Goal: Information Seeking & Learning: Get advice/opinions

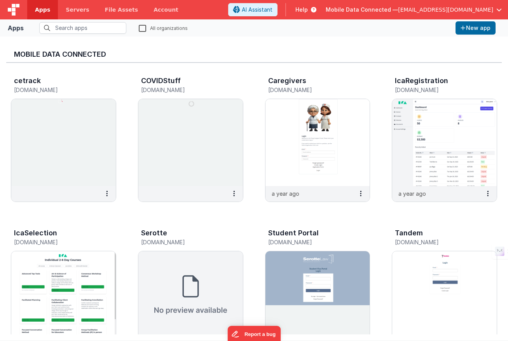
scroll to position [599, 0]
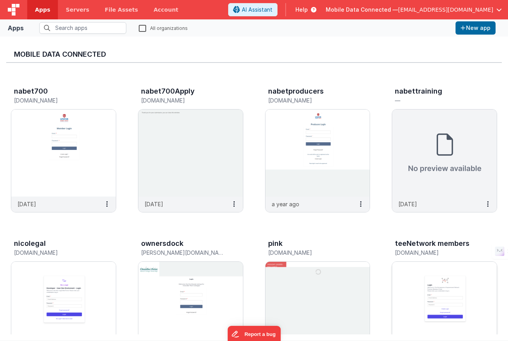
click at [427, 285] on img at bounding box center [444, 305] width 105 height 87
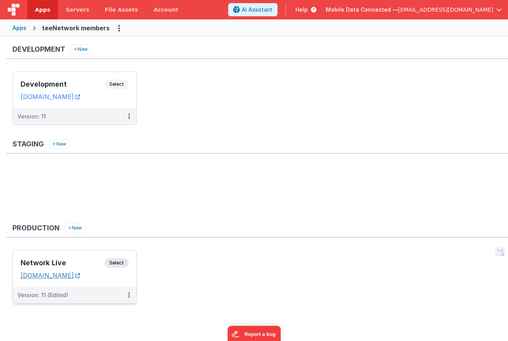
click at [77, 275] on link "[DOMAIN_NAME]" at bounding box center [50, 276] width 59 height 8
click at [117, 263] on span "Select" at bounding box center [117, 263] width 24 height 9
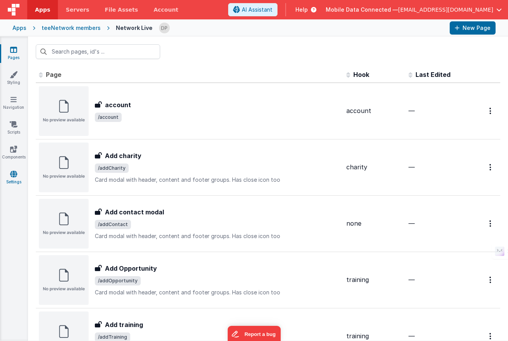
click at [12, 174] on icon at bounding box center [13, 174] width 7 height 8
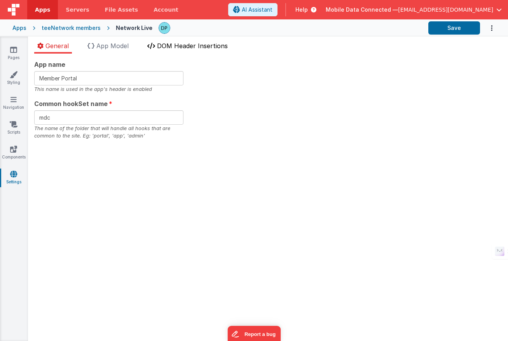
click at [190, 45] on span "DOM Header Insertions" at bounding box center [192, 46] width 71 height 8
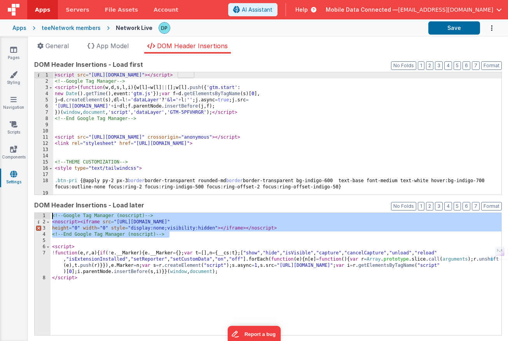
drag, startPoint x: 185, startPoint y: 236, endPoint x: 36, endPoint y: 210, distance: 151.2
click at [36, 210] on div "DOM Header Insertions - Load later Format 7 6 5 4 3 2 1 No Folds 1 2 3 4 5 6 7 …" at bounding box center [268, 268] width 468 height 135
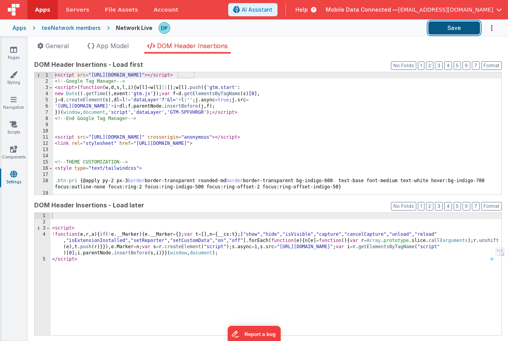
click at [449, 28] on button "Save" at bounding box center [454, 27] width 52 height 13
click at [12, 52] on icon at bounding box center [13, 50] width 7 height 8
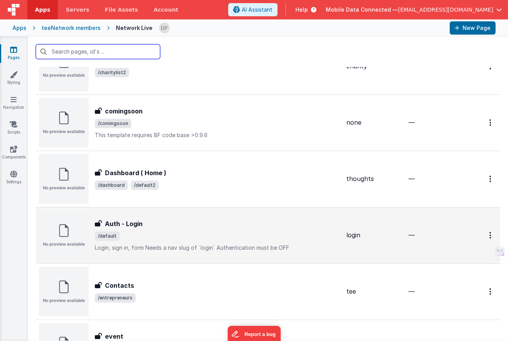
scroll to position [440, 0]
click at [162, 225] on div "Auth - Login" at bounding box center [217, 223] width 245 height 9
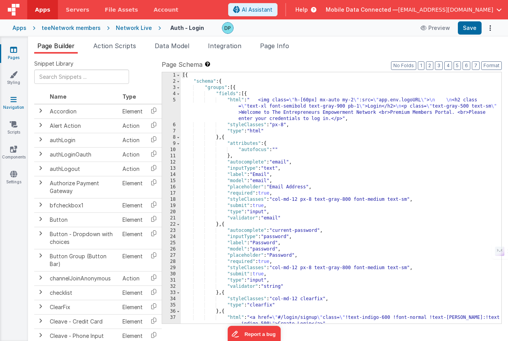
click at [14, 102] on icon at bounding box center [13, 100] width 6 height 8
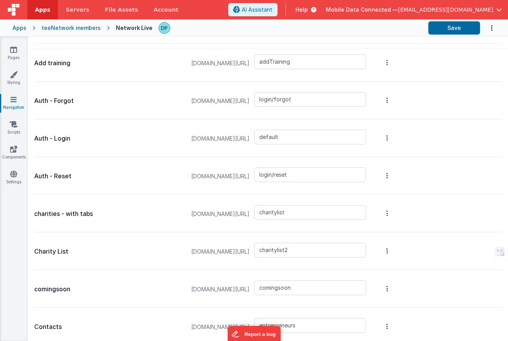
scroll to position [281, 0]
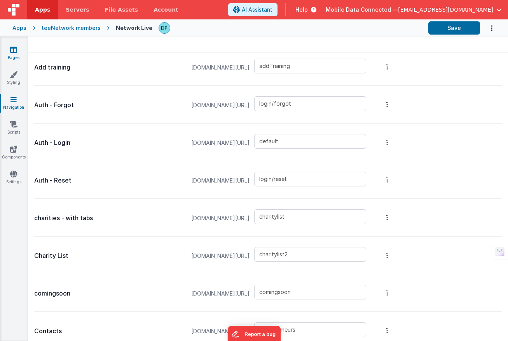
click at [11, 51] on icon at bounding box center [13, 50] width 7 height 8
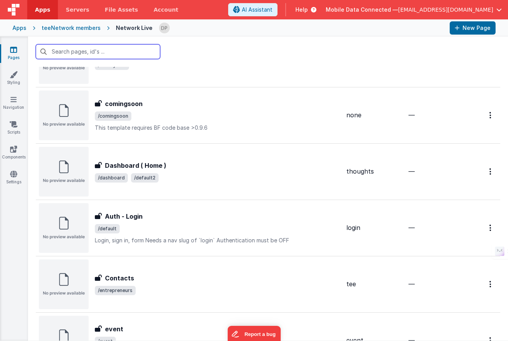
scroll to position [448, 0]
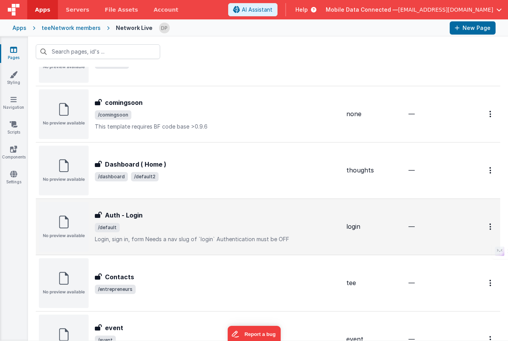
click at [175, 221] on div "Auth - Login Auth - Login /default Login, sign in, formNeeds a nav slug of `lo…" at bounding box center [217, 227] width 245 height 33
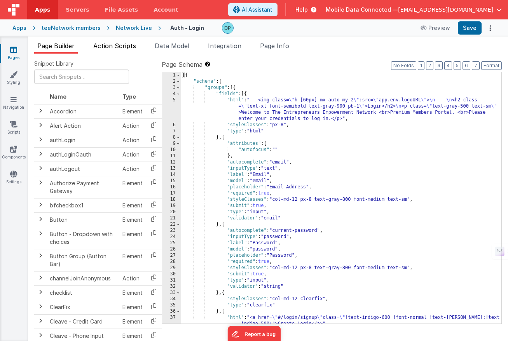
click at [127, 47] on span "Action Scripts" at bounding box center [114, 46] width 43 height 8
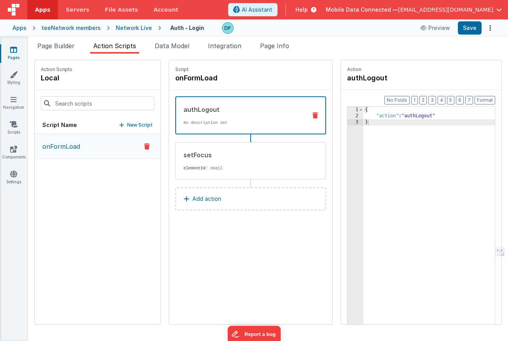
click at [192, 200] on p "Add action" at bounding box center [206, 198] width 29 height 9
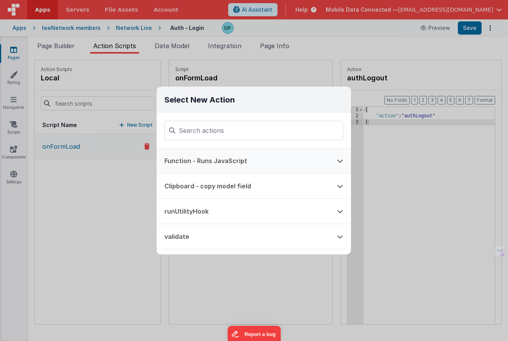
click at [236, 158] on button "Function - Runs JavaScript" at bounding box center [243, 161] width 173 height 25
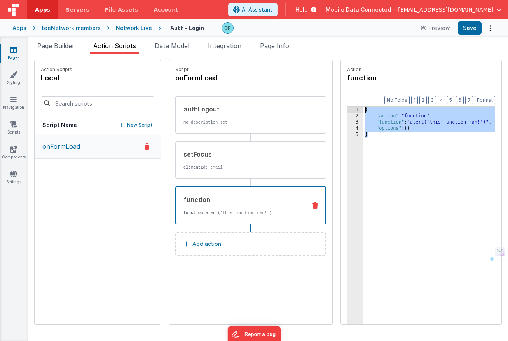
drag, startPoint x: 351, startPoint y: 140, endPoint x: 322, endPoint y: 84, distance: 63.3
click at [341, 84] on fieldset "Action function Format 7 6 5 4 3 2 1 No Folds 1 2 3 4 5 { "action" : "function"…" at bounding box center [421, 192] width 161 height 264
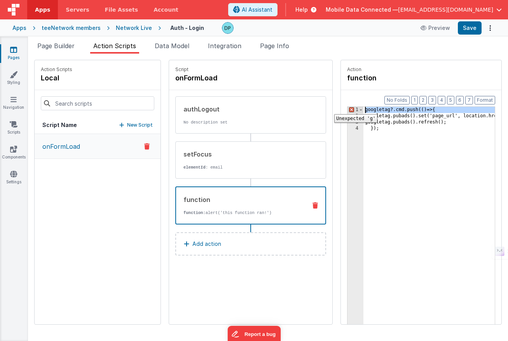
click at [348, 108] on div "1" at bounding box center [356, 110] width 16 height 6
click at [313, 206] on icon at bounding box center [315, 206] width 5 height 6
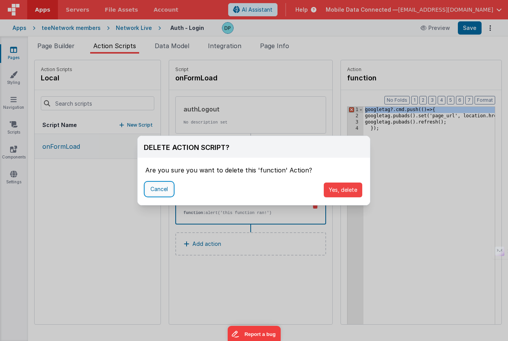
click at [164, 191] on button "Cancel" at bounding box center [159, 189] width 28 height 13
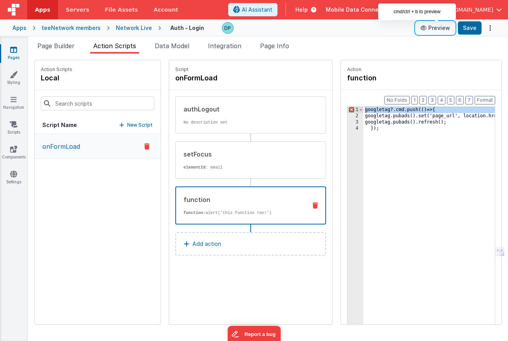
click at [439, 27] on button "Preview" at bounding box center [435, 28] width 39 height 12
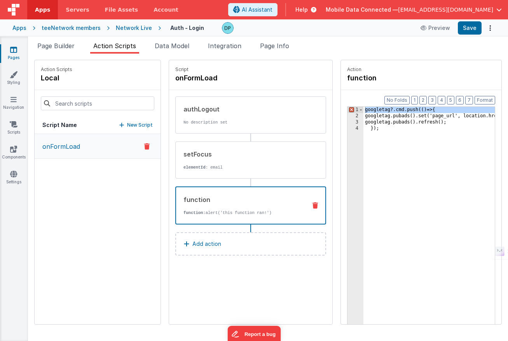
click at [59, 146] on p "onFormLoad" at bounding box center [59, 146] width 42 height 9
click at [189, 46] on span "Data Model" at bounding box center [172, 46] width 35 height 8
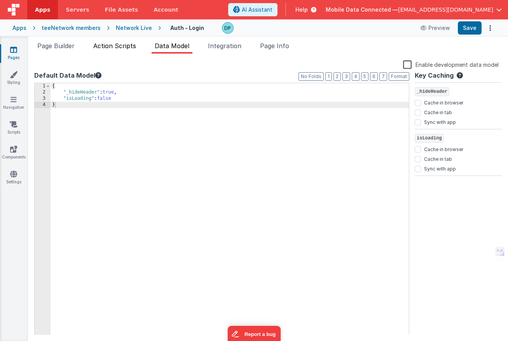
click at [124, 46] on span "Action Scripts" at bounding box center [114, 46] width 43 height 8
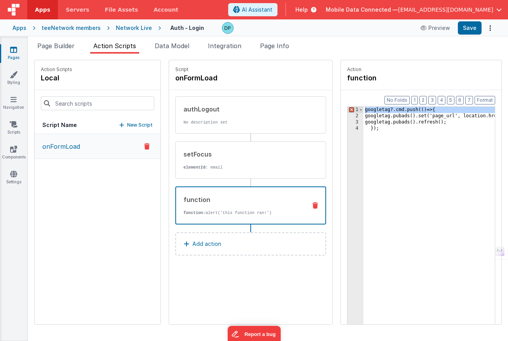
click at [313, 204] on icon at bounding box center [315, 206] width 5 height 6
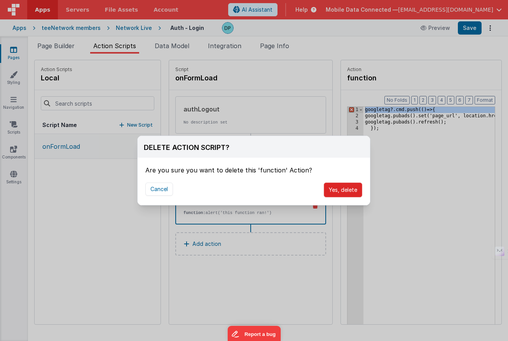
click at [335, 191] on button "Yes, delete" at bounding box center [343, 190] width 38 height 15
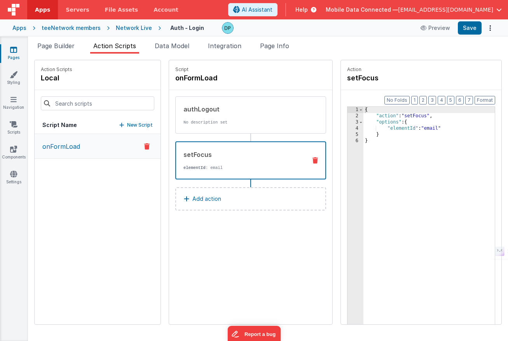
click at [222, 168] on p "elementId : email" at bounding box center [241, 168] width 117 height 6
click at [273, 9] on span "AI Assistant" at bounding box center [257, 10] width 31 height 8
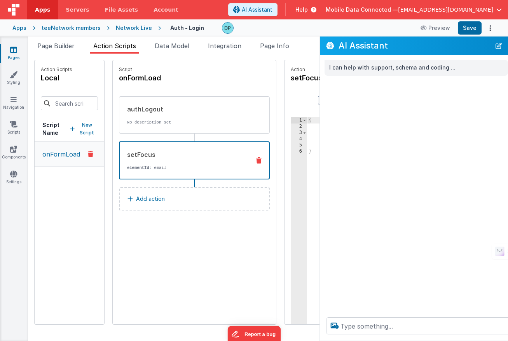
click at [372, 67] on p "I can help with support, schema and coding ..." at bounding box center [416, 68] width 174 height 10
drag, startPoint x: 460, startPoint y: 42, endPoint x: 353, endPoint y: 2, distance: 114.3
click at [352, 2] on div "Apps Servers File Assets Account Some FUTURE Slot AI Assistant Help Mobile Data…" at bounding box center [254, 170] width 508 height 341
drag, startPoint x: 439, startPoint y: 38, endPoint x: 416, endPoint y: 42, distance: 22.4
click at [374, 32] on div "Apps Servers File Assets Account Some FUTURE Slot AI Assistant Help Mobile Data…" at bounding box center [254, 170] width 508 height 341
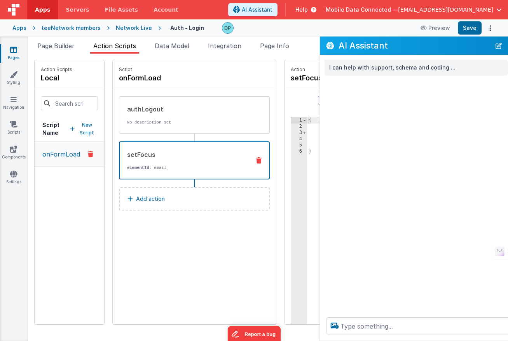
drag, startPoint x: 423, startPoint y: 47, endPoint x: 400, endPoint y: 40, distance: 24.0
click at [400, 41] on h2 "AI Assistant" at bounding box center [415, 45] width 152 height 9
drag, startPoint x: 454, startPoint y: 45, endPoint x: 424, endPoint y: 40, distance: 30.8
click at [430, 41] on h2 "AI Assistant" at bounding box center [415, 45] width 152 height 9
drag, startPoint x: 419, startPoint y: 41, endPoint x: 414, endPoint y: 46, distance: 6.6
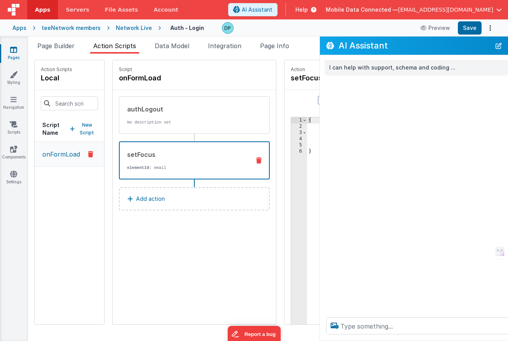
click at [415, 46] on h2 "AI Assistant" at bounding box center [415, 45] width 152 height 9
drag, startPoint x: 441, startPoint y: 45, endPoint x: 427, endPoint y: 45, distance: 14.0
click at [411, 45] on h2 "AI Assistant" at bounding box center [415, 45] width 152 height 9
click at [364, 70] on p "I can help with support, schema and coding ..." at bounding box center [416, 68] width 174 height 10
click at [439, 70] on p "I can help with support, schema and coding ..." at bounding box center [416, 68] width 174 height 10
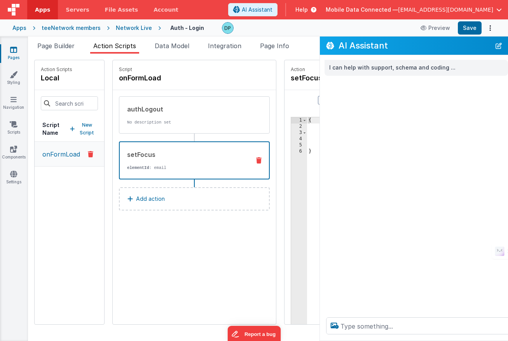
drag, startPoint x: 451, startPoint y: 77, endPoint x: 444, endPoint y: 115, distance: 38.4
click at [450, 80] on div "I can help with support, schema and coding ..." at bounding box center [426, 183] width 213 height 256
click at [362, 325] on textarea at bounding box center [426, 326] width 201 height 17
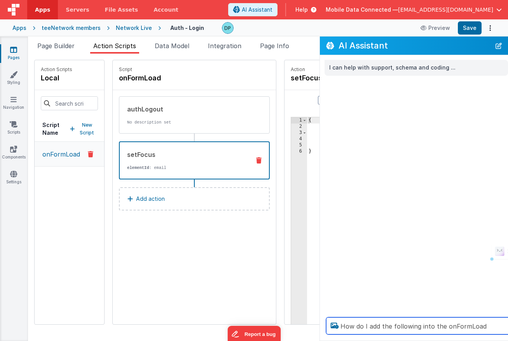
drag, startPoint x: 445, startPoint y: 328, endPoint x: 311, endPoint y: 320, distance: 134.0
click at [312, 320] on section "Pages Styling Navigation Scripts Components Settings Page Builder Action Script…" at bounding box center [254, 189] width 508 height 305
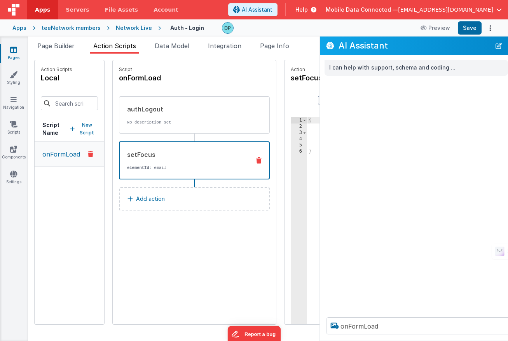
click at [341, 329] on icon at bounding box center [335, 326] width 14 height 12
click at [0, 0] on input "file" at bounding box center [0, 0] width 0 height 0
click at [342, 326] on textarea "onFormLoad" at bounding box center [426, 326] width 201 height 17
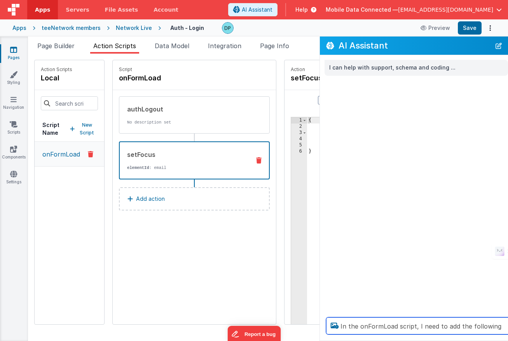
paste textarea "googletag?.cmd.push(() => { googletag.pubads().set('page_url', location.href); …"
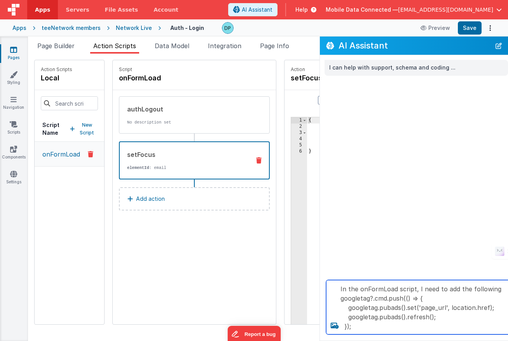
type textarea "In the onFormLoad script, I need to add the following googletag?.cmd.push(() =>…"
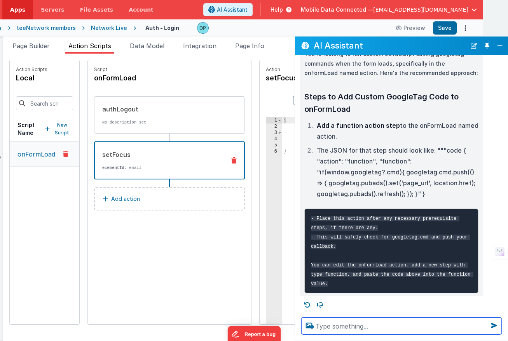
scroll to position [82, 0]
click at [143, 194] on button "Add action" at bounding box center [169, 198] width 151 height 23
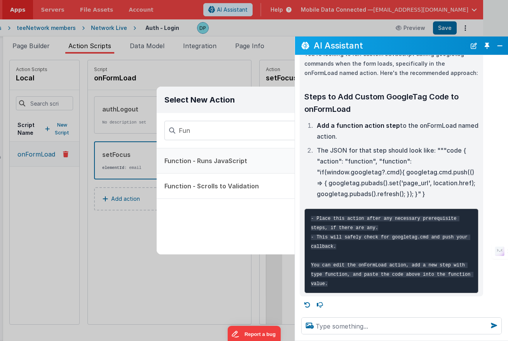
type input "Fun"
click at [204, 160] on button "Function - Runs JavaScript" at bounding box center [243, 161] width 173 height 25
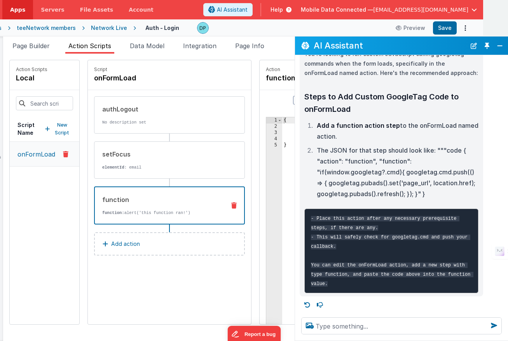
drag, startPoint x: 382, startPoint y: 47, endPoint x: 463, endPoint y: 50, distance: 81.3
click at [468, 50] on div "AI Assistant" at bounding box center [401, 46] width 213 height 18
drag, startPoint x: 497, startPoint y: 47, endPoint x: 495, endPoint y: 92, distance: 45.2
click at [495, 92] on div "AI Assistant I can help with support, schema and coding ... In the onFormLoad s…" at bounding box center [402, 189] width 214 height 305
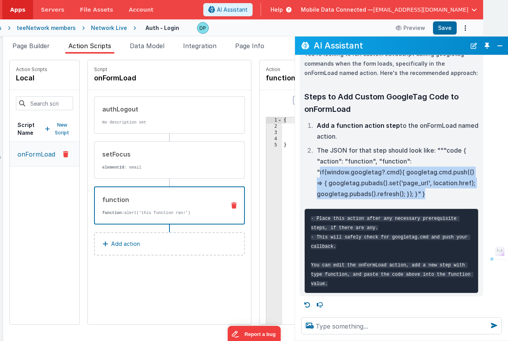
drag, startPoint x: 318, startPoint y: 164, endPoint x: 427, endPoint y: 183, distance: 110.6
click at [427, 183] on li "The JSON for that step should look like: """code { "action": "function", "funct…" at bounding box center [397, 172] width 164 height 54
copy li "if(window.googletag?.cmd){ googletag.cmd.push(() => { googletag.pubads().set('p…"
click at [500, 44] on button "Close" at bounding box center [500, 45] width 10 height 11
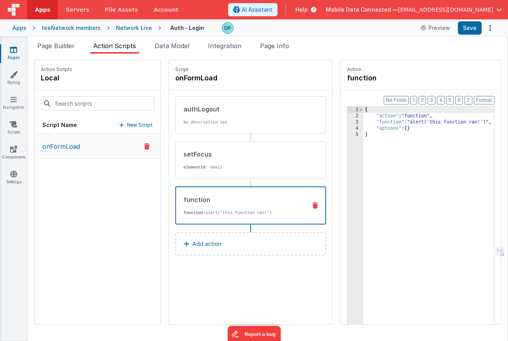
scroll to position [130, 0]
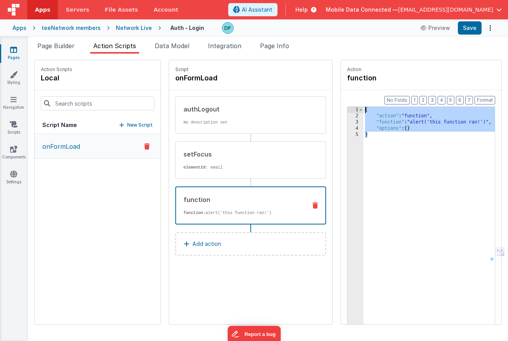
drag, startPoint x: 355, startPoint y: 137, endPoint x: 331, endPoint y: 100, distance: 43.4
click at [341, 100] on div "Format 7 6 5 4 3 2 1 No Folds 1 2 3 4 5 { "action" : "function" , "function" : …" at bounding box center [421, 222] width 161 height 264
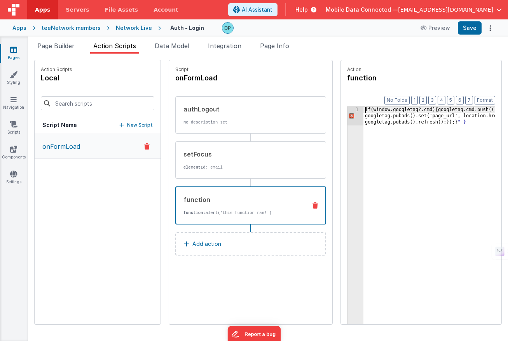
drag, startPoint x: 341, startPoint y: 108, endPoint x: 371, endPoint y: 110, distance: 30.4
click at [363, 108] on div "if ( window.googletag?.cmd ) { googletag.cmd.push (( ) => { googletag.pubads ( …" at bounding box center [440, 246] width 154 height 279
click at [471, 125] on div "{ if ( window.googletag?.cmd ) { googletag.cmd.push (( ) => { googletag.pubads …" at bounding box center [440, 246] width 154 height 279
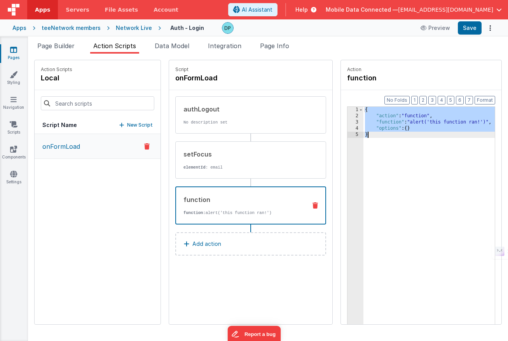
click at [488, 125] on div "{ "action" : "function" , "function" : "alert('this function ran!')" , "options…" at bounding box center [440, 234] width 154 height 254
drag, startPoint x: 351, startPoint y: 117, endPoint x: 453, endPoint y: 132, distance: 103.3
click at [453, 132] on div "{ "action" : "function" , "function" : "alert('this function ran!')" , "options…" at bounding box center [440, 234] width 154 height 254
drag, startPoint x: 444, startPoint y: 129, endPoint x: 404, endPoint y: 125, distance: 40.3
click at [443, 129] on div "{ "action" : "function" , "function" : "alert('this function ran!')" , "options…" at bounding box center [440, 234] width 154 height 254
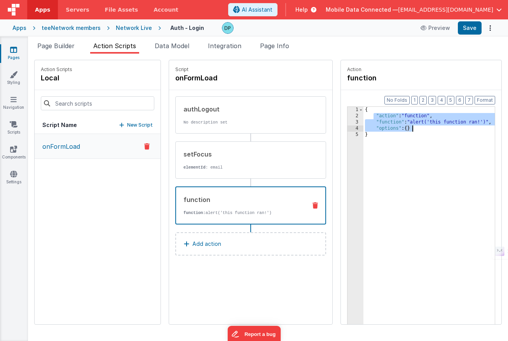
drag, startPoint x: 351, startPoint y: 116, endPoint x: 422, endPoint y: 129, distance: 71.8
click at [422, 129] on div "{ "action" : "function" , "function" : "alert('this function ran!')" , "options…" at bounding box center [440, 234] width 154 height 254
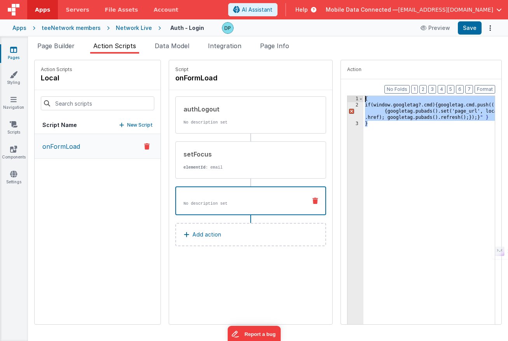
drag, startPoint x: 371, startPoint y: 138, endPoint x: 316, endPoint y: 92, distance: 72.0
click at [333, 92] on div "Action Format 7 6 5 4 3 2 1 No Folds 1 2 3 { if ( window.googletag?.cmd ) { goo…" at bounding box center [417, 192] width 169 height 265
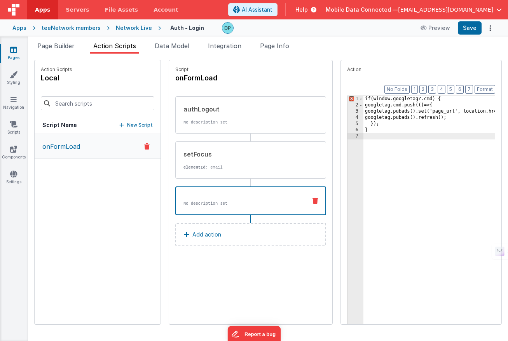
click at [363, 101] on div "if ( window.googletag?.cmd ) { googletag.cmd.push (( ) => { googletag.pubads ( …" at bounding box center [440, 223] width 154 height 254
click at [212, 234] on button "Add action" at bounding box center [250, 234] width 151 height 23
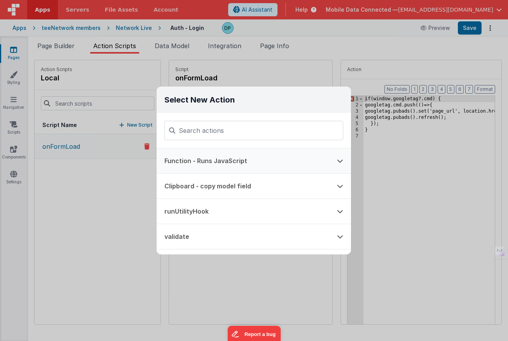
click at [230, 163] on button "Function - Runs JavaScript" at bounding box center [243, 161] width 173 height 25
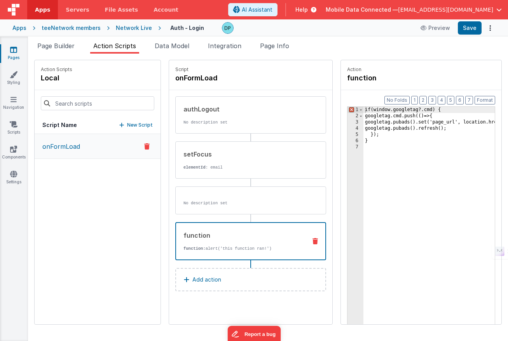
click at [218, 238] on div "function" at bounding box center [241, 235] width 117 height 9
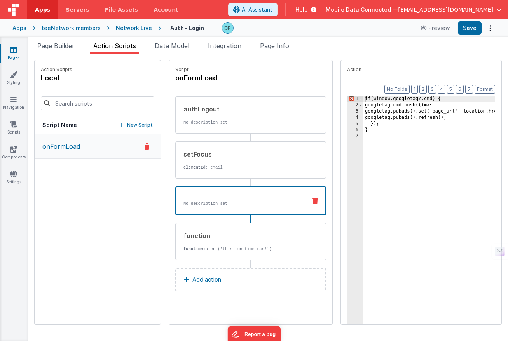
click at [208, 191] on div "No description set" at bounding box center [250, 201] width 151 height 29
click at [213, 250] on p "function: alert('this function ran!')" at bounding box center [241, 249] width 117 height 6
click at [229, 206] on div "No description set" at bounding box center [250, 201] width 151 height 29
click at [313, 199] on icon at bounding box center [315, 201] width 5 height 6
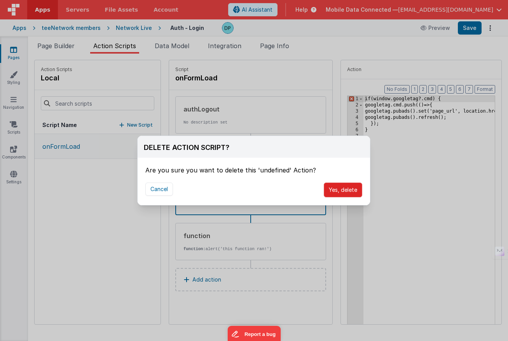
click at [345, 191] on button "Yes, delete" at bounding box center [343, 190] width 38 height 15
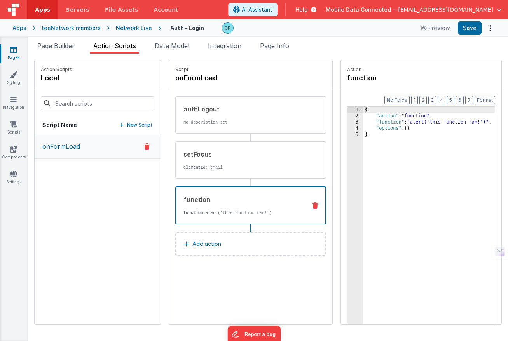
click at [265, 207] on div "function function: alert('this function ran!')" at bounding box center [238, 205] width 124 height 21
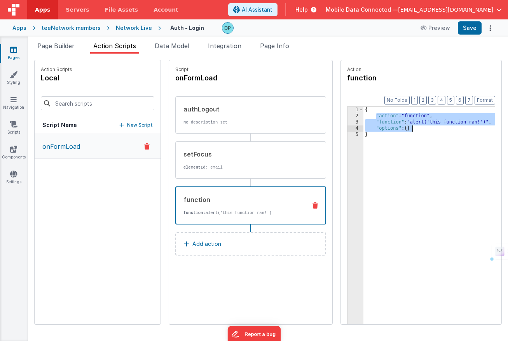
drag, startPoint x: 352, startPoint y: 117, endPoint x: 428, endPoint y: 130, distance: 76.6
click at [428, 130] on div "{ "action" : "function" , "function" : "alert('this function ran!')" , "options…" at bounding box center [440, 234] width 154 height 254
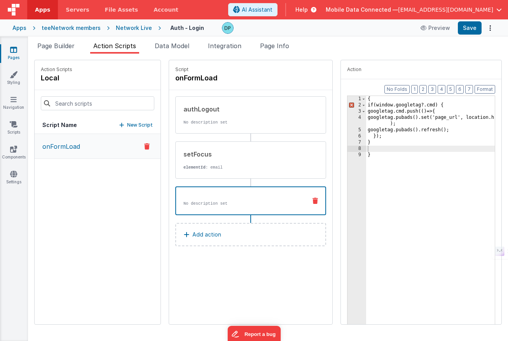
drag, startPoint x: 323, startPoint y: 46, endPoint x: 358, endPoint y: 33, distance: 38.0
click at [323, 45] on ul "Page Builder Action Scripts Data Model Integration Page Info" at bounding box center [268, 47] width 480 height 12
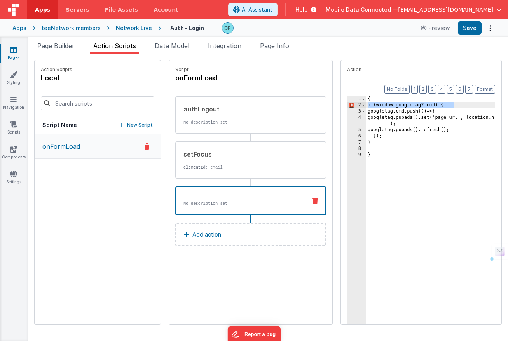
drag, startPoint x: 421, startPoint y: 107, endPoint x: 332, endPoint y: 107, distance: 89.8
click at [347, 107] on div "1 2 3 4 5 6 7 8 9 { if ( window.googletag?.cmd ) { googletag.cmd.push (( ) => {…" at bounding box center [421, 217] width 148 height 243
click at [366, 106] on div "{ { googletag.cmd.push (( ) => { googletag.pubads ( ) .set ( 'page_url', locati…" at bounding box center [442, 223] width 152 height 254
click at [366, 143] on div "{ googletag.cmd.push (( ) => { googletag.pubads ( ) .set ( 'page_url', location…" at bounding box center [442, 223] width 152 height 254
click at [366, 150] on div "{ googletag.cmd.push (( ) => { googletag.pubads ( ) .set ( 'page_url', location…" at bounding box center [442, 223] width 152 height 254
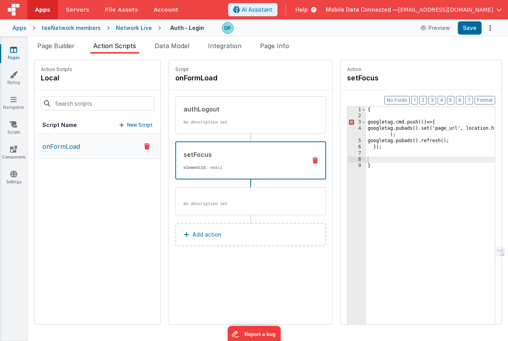
click at [227, 169] on p "elementId : email" at bounding box center [241, 168] width 117 height 6
click at [61, 45] on span "Page Builder" at bounding box center [55, 46] width 37 height 8
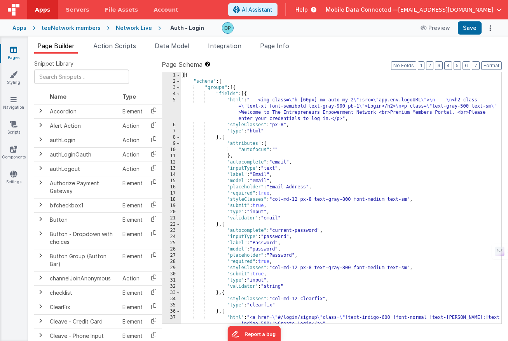
click at [16, 51] on icon at bounding box center [13, 50] width 7 height 8
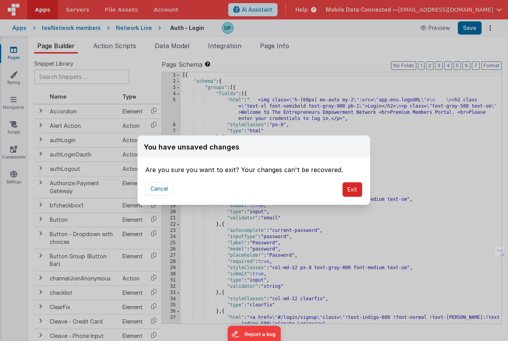
click at [349, 190] on button "Exit" at bounding box center [352, 189] width 20 height 15
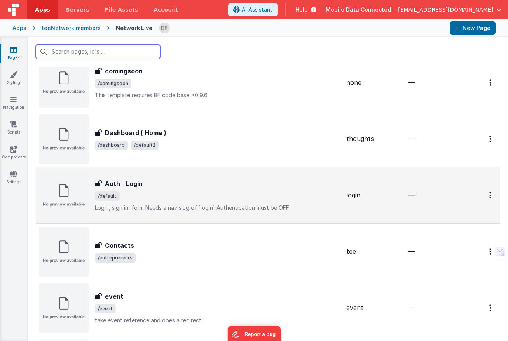
scroll to position [482, 0]
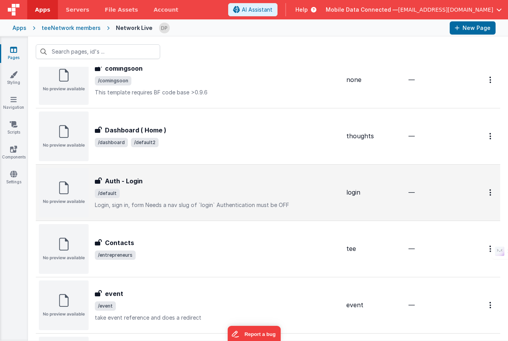
click at [195, 192] on span "/default" at bounding box center [217, 193] width 245 height 9
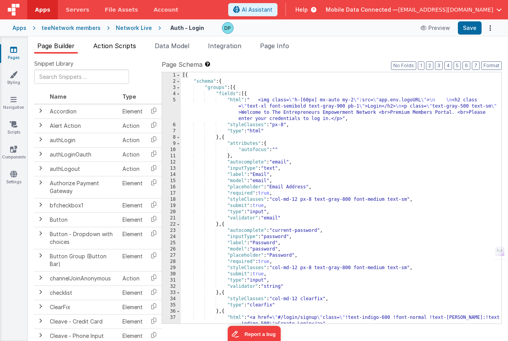
click at [122, 46] on span "Action Scripts" at bounding box center [114, 46] width 43 height 8
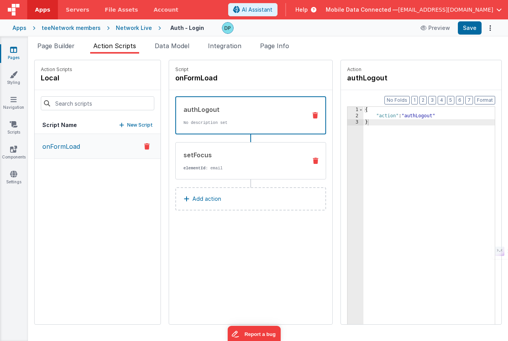
click at [248, 150] on div "setFocus" at bounding box center [241, 154] width 117 height 9
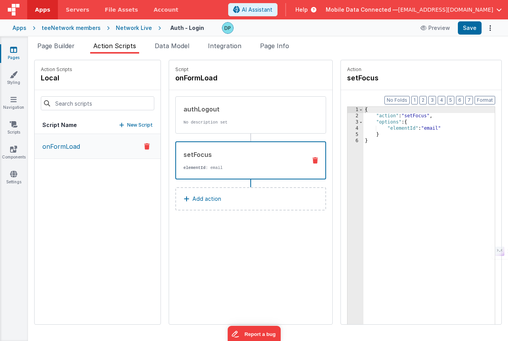
click at [228, 194] on button "Add action" at bounding box center [250, 198] width 151 height 23
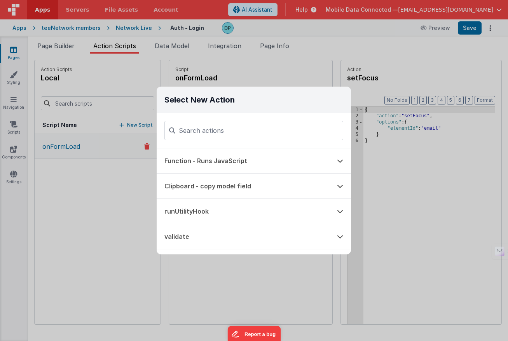
click at [394, 170] on div "Select New Action Function - Runs JavaScript Clipboard - copy model field runUt…" at bounding box center [254, 170] width 508 height 341
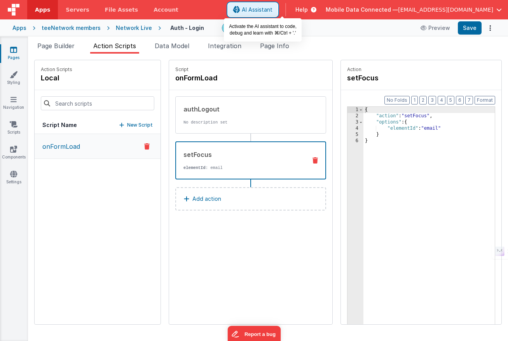
click at [273, 8] on span "AI Assistant" at bounding box center [257, 10] width 31 height 8
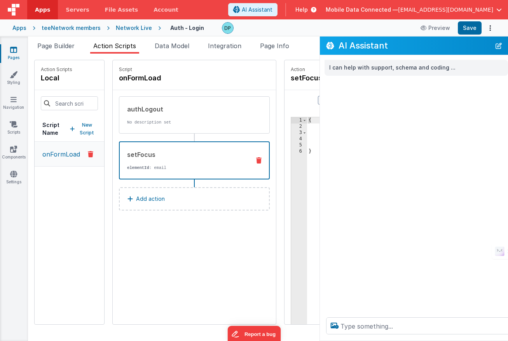
drag, startPoint x: 454, startPoint y: 35, endPoint x: 445, endPoint y: 47, distance: 15.5
click at [440, 55] on div "Apps Servers File Assets Account Some FUTURE Slot AI Assistant Help Mobile Data…" at bounding box center [254, 170] width 508 height 341
drag, startPoint x: 448, startPoint y: 40, endPoint x: 440, endPoint y: 40, distance: 8.2
click at [440, 40] on div "AI Assistant" at bounding box center [426, 46] width 213 height 18
click at [360, 326] on textarea at bounding box center [426, 326] width 201 height 17
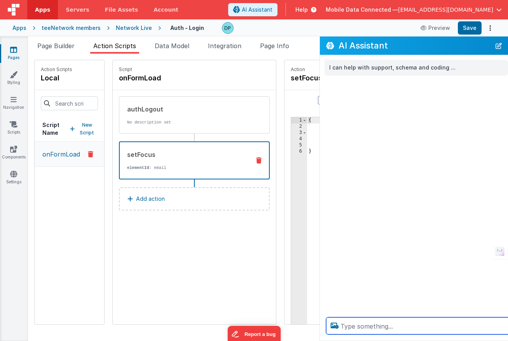
type textarea "o"
paste textarea "googletag?.cmd.push(() => { googletag.pubads().set('page_url', location.href); …"
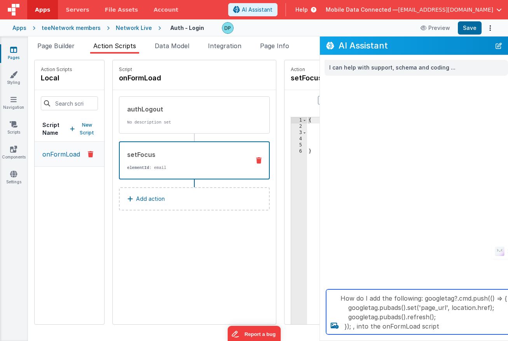
type textarea "How do I add the following: googletag?.cmd.push(() => { googletag.pubads().set(…"
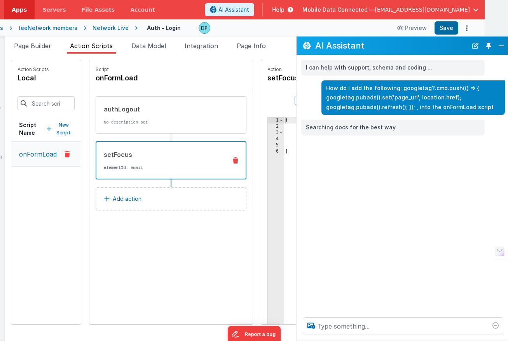
scroll to position [0, 25]
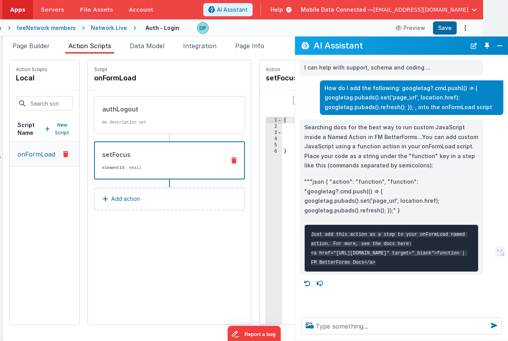
drag, startPoint x: 324, startPoint y: 181, endPoint x: 403, endPoint y: 199, distance: 81.4
click at [403, 199] on p """"json { "action": "function", "function": "googletag?.cmd.push(() => { google…" at bounding box center [391, 196] width 174 height 38
click at [405, 264] on code "Just add this action as a step to your onFormLoad named action. For more, see t…" at bounding box center [389, 248] width 157 height 33
drag, startPoint x: 314, startPoint y: 262, endPoint x: 381, endPoint y: 268, distance: 67.5
click at [381, 268] on pre "Just add this action as a step to your onFormLoad named action. For more, see t…" at bounding box center [391, 248] width 174 height 47
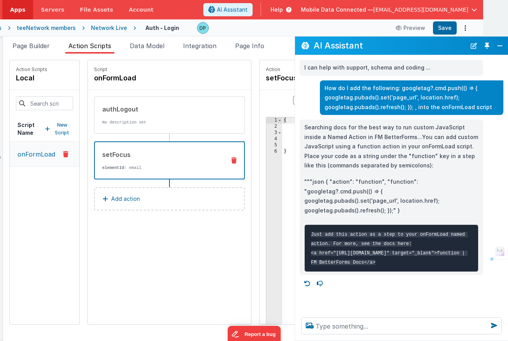
click at [381, 268] on pre "Just add this action as a step to your onFormLoad named action. For more, see t…" at bounding box center [391, 248] width 174 height 47
drag, startPoint x: 420, startPoint y: 40, endPoint x: 450, endPoint y: 45, distance: 30.6
click at [452, 45] on div "AI Assistant" at bounding box center [401, 46] width 213 height 18
drag, startPoint x: 438, startPoint y: 46, endPoint x: 444, endPoint y: 45, distance: 6.3
click at [372, 40] on div "AI Assistant" at bounding box center [401, 46] width 213 height 18
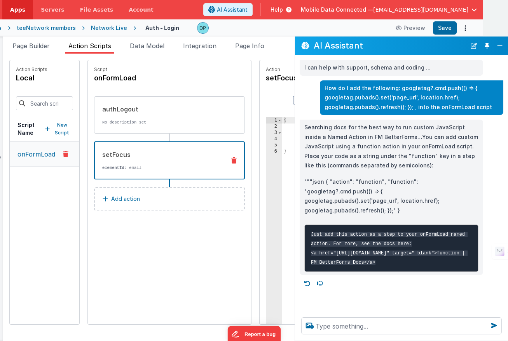
drag, startPoint x: 447, startPoint y: 44, endPoint x: 418, endPoint y: 40, distance: 30.1
click at [417, 40] on div "AI Assistant" at bounding box center [401, 46] width 213 height 18
drag, startPoint x: 353, startPoint y: 194, endPoint x: 333, endPoint y: 192, distance: 20.0
click at [351, 194] on p """"json { "action": "function", "function": "googletag?.cmd.push(() => { google…" at bounding box center [391, 196] width 174 height 38
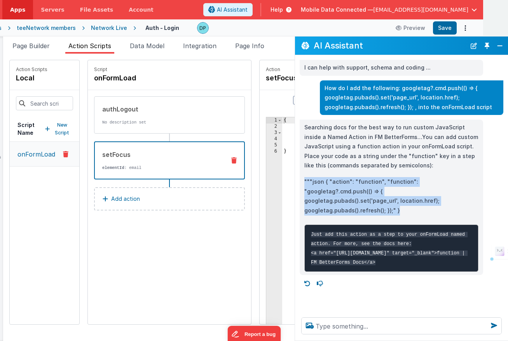
drag, startPoint x: 306, startPoint y: 182, endPoint x: 420, endPoint y: 196, distance: 115.5
click at [420, 196] on p """"json { "action": "function", "function": "googletag?.cmd.push(() => { google…" at bounding box center [391, 196] width 174 height 38
copy p """"json { "action": "function", "function": "googletag?.cmd.push(() => { google…"
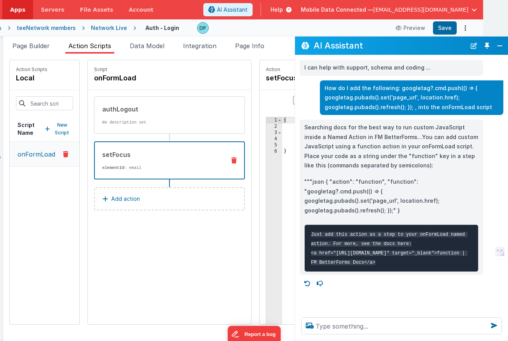
click at [362, 272] on pre "Just add this action as a step to your onFormLoad named action. For more, see t…" at bounding box center [391, 248] width 174 height 47
drag, startPoint x: 328, startPoint y: 264, endPoint x: 455, endPoint y: 280, distance: 127.7
click at [455, 266] on code "Just add this action as a step to your onFormLoad named action. For more, see t…" at bounding box center [389, 248] width 157 height 33
click at [393, 272] on pre "Just add this action as a step to your onFormLoad named action. For more, see t…" at bounding box center [391, 248] width 174 height 47
drag, startPoint x: 328, startPoint y: 262, endPoint x: 456, endPoint y: 283, distance: 130.4
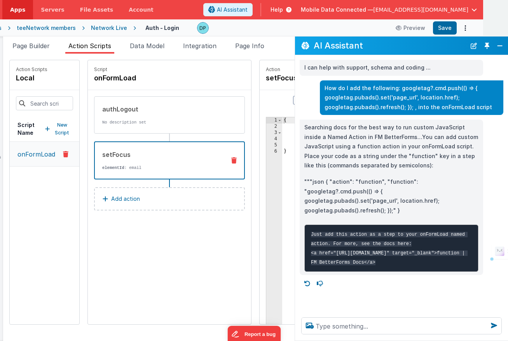
click at [456, 272] on pre "Just add this action as a step to your onFormLoad named action. For more, see t…" at bounding box center [391, 248] width 174 height 47
click at [317, 267] on pre "Just add this action as a step to your onFormLoad named action. For more, see t…" at bounding box center [391, 248] width 174 height 47
drag, startPoint x: 311, startPoint y: 263, endPoint x: 320, endPoint y: 264, distance: 9.3
click at [320, 264] on code "Just add this action as a step to your onFormLoad named action. For more, see t…" at bounding box center [389, 248] width 157 height 33
drag, startPoint x: 328, startPoint y: 263, endPoint x: 457, endPoint y: 280, distance: 130.2
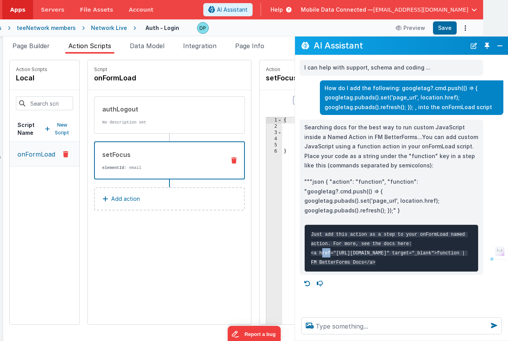
click at [457, 272] on pre "Just add this action as a step to your onFormLoad named action. For more, see t…" at bounding box center [391, 248] width 174 height 47
copy code "https://docs.fmbetterforms.com/reference/actions-processor/actions_overview/fun…"
click at [385, 182] on p """"json { "action": "function", "function": "googletag?.cmd.push(() => { google…" at bounding box center [391, 196] width 174 height 38
drag, startPoint x: 387, startPoint y: 47, endPoint x: 372, endPoint y: 47, distance: 14.8
click at [357, 47] on h2 "AI Assistant" at bounding box center [390, 45] width 152 height 9
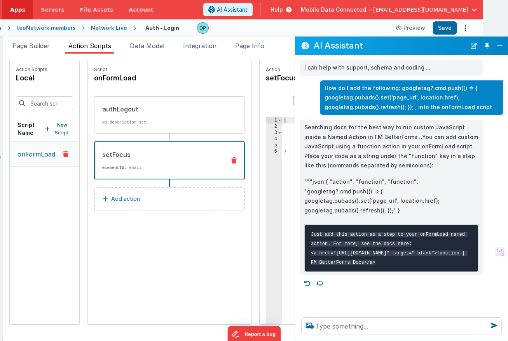
click at [150, 200] on button "Add action" at bounding box center [169, 198] width 151 height 23
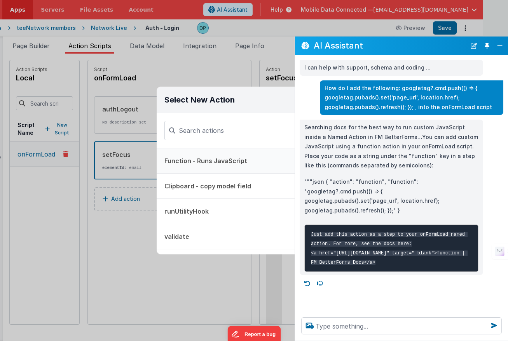
click at [236, 161] on button "Function - Runs JavaScript" at bounding box center [243, 161] width 173 height 25
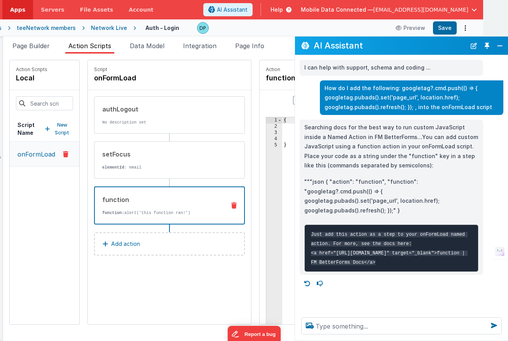
drag, startPoint x: 402, startPoint y: 52, endPoint x: 424, endPoint y: 50, distance: 22.2
click at [323, 55] on div "AI Assistant" at bounding box center [401, 46] width 213 height 19
click at [472, 45] on button "New Chat" at bounding box center [473, 45] width 11 height 11
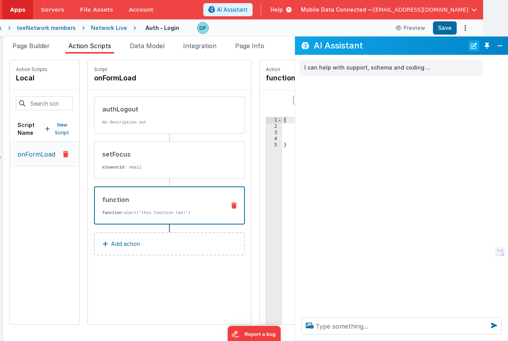
click at [472, 45] on button "New Chat" at bounding box center [473, 45] width 11 height 11
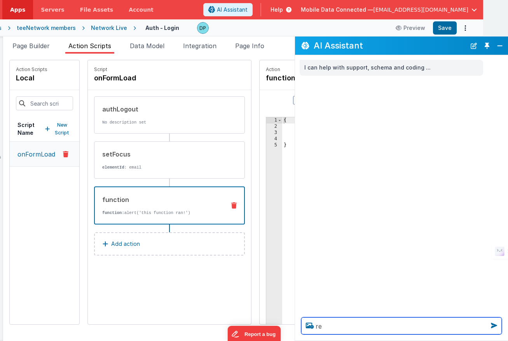
type textarea "r"
type textarea "show last output"
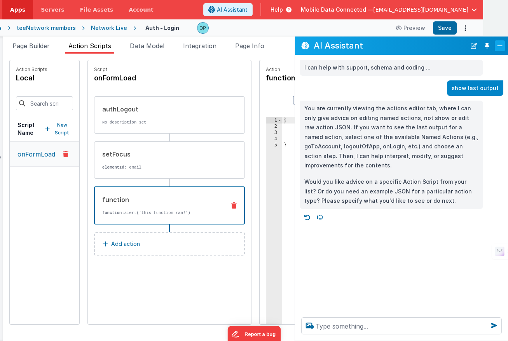
click at [498, 45] on button "Close" at bounding box center [500, 45] width 10 height 11
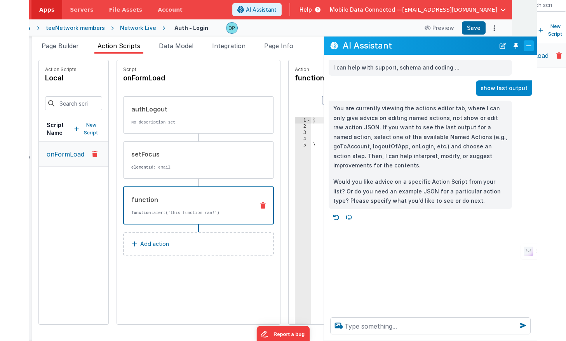
scroll to position [0, 0]
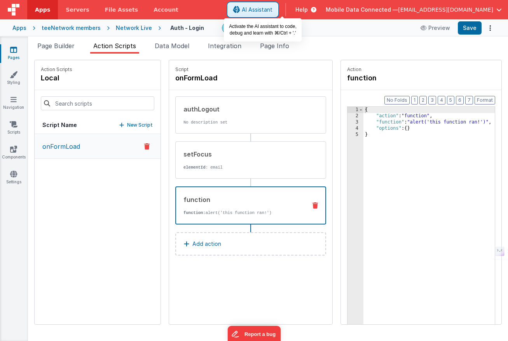
click at [273, 11] on span "AI Assistant" at bounding box center [257, 10] width 31 height 8
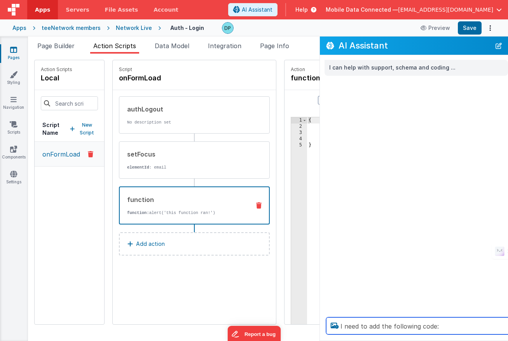
paste textarea "https://docs.fmbetterforms.com/reference/actions-processor/actions_overview/fun…"
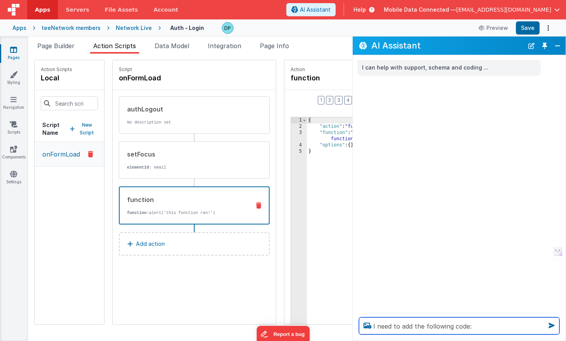
click at [474, 325] on textarea "I need to add the following code:" at bounding box center [459, 326] width 201 height 17
paste textarea "googletag?.cmd.push(() => { googletag.pubads().set('page_url', location.href); …"
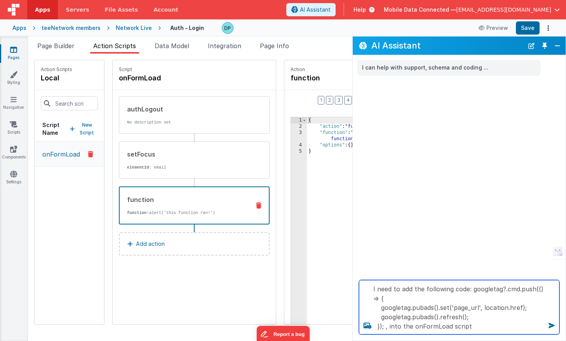
type textarea "I need to add the following code: googletag?.cmd.push(() => { googletag.pubads(…"
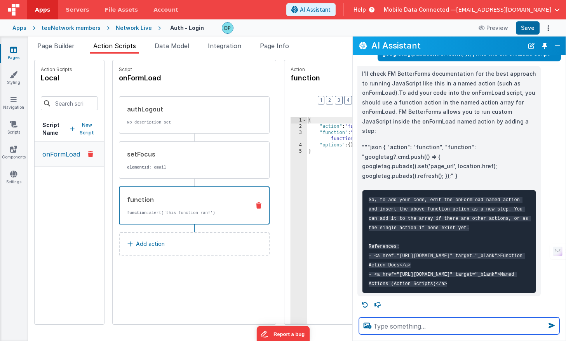
scroll to position [81, 0]
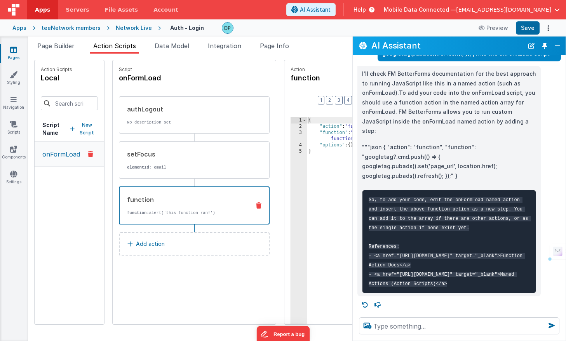
drag, startPoint x: 435, startPoint y: 287, endPoint x: 358, endPoint y: 103, distance: 199.2
click at [358, 103] on div "I'll check FM BetterForms documentation for the best approach to running JavaSc…" at bounding box center [449, 181] width 183 height 231
copy div """"json { "action": "function", "function": "googletag?.cmd.push(() => { google…"
drag, startPoint x: 490, startPoint y: 41, endPoint x: 507, endPoint y: 58, distance: 24.2
click at [508, 59] on div "AI Assistant I can help with support, schema and coding ... I need to add the f…" at bounding box center [460, 189] width 214 height 305
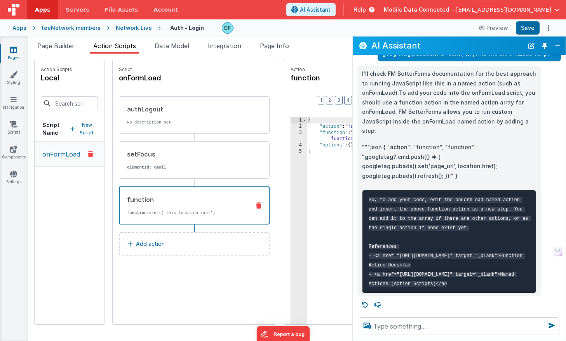
drag, startPoint x: 479, startPoint y: 43, endPoint x: 455, endPoint y: 40, distance: 24.7
click at [430, 41] on h2 "AI Assistant" at bounding box center [448, 45] width 152 height 9
click at [320, 151] on div "{ "action" : "function" , "function" : "alert('this function ran!')" , "options…" at bounding box center [354, 244] width 94 height 254
click at [508, 44] on button "Close" at bounding box center [558, 45] width 10 height 11
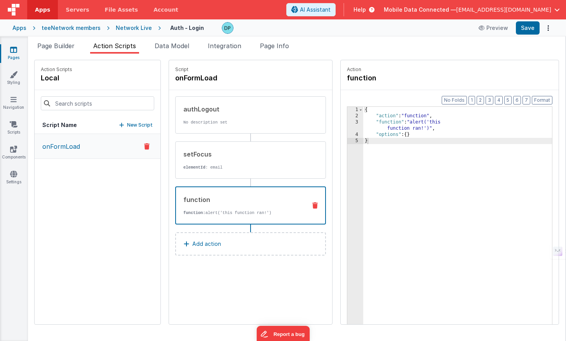
scroll to position [129, 0]
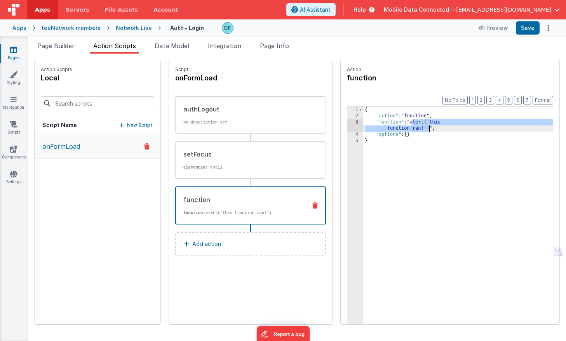
drag, startPoint x: 390, startPoint y: 125, endPoint x: 406, endPoint y: 128, distance: 15.9
click at [406, 128] on div "{ "action" : "function" , "function" : "alert('this function ran!')" , "options…" at bounding box center [458, 234] width 190 height 254
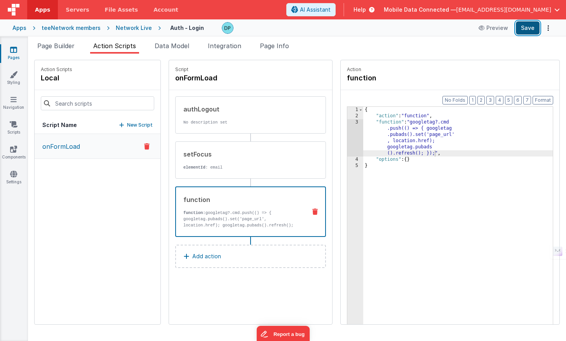
click at [508, 27] on button "Save" at bounding box center [528, 27] width 24 height 13
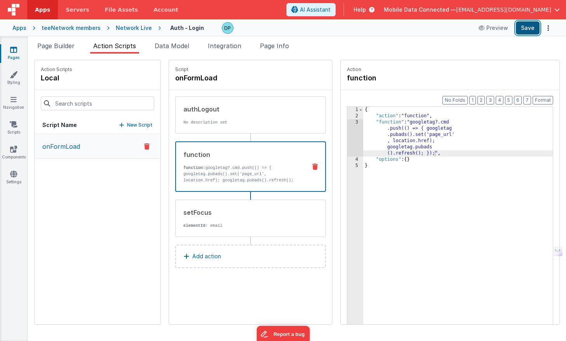
click at [508, 27] on button "Save" at bounding box center [528, 27] width 24 height 13
click at [508, 28] on button "Save" at bounding box center [528, 27] width 24 height 13
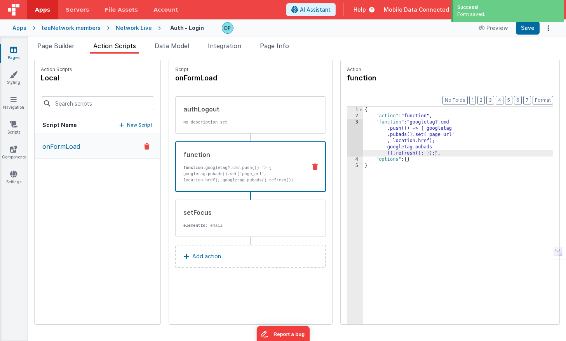
click at [83, 26] on div "teeNetwork members" at bounding box center [71, 28] width 59 height 8
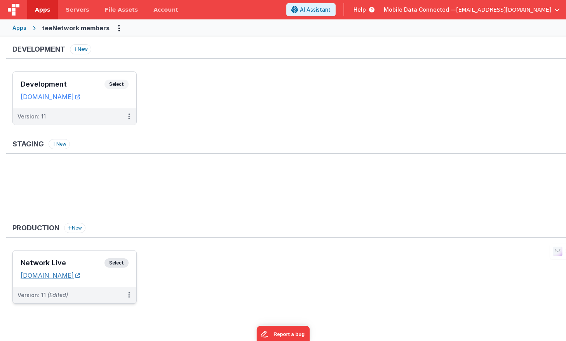
click at [72, 275] on link "members.teenetwork.ca" at bounding box center [50, 276] width 59 height 8
click at [116, 264] on span "Select" at bounding box center [117, 263] width 24 height 9
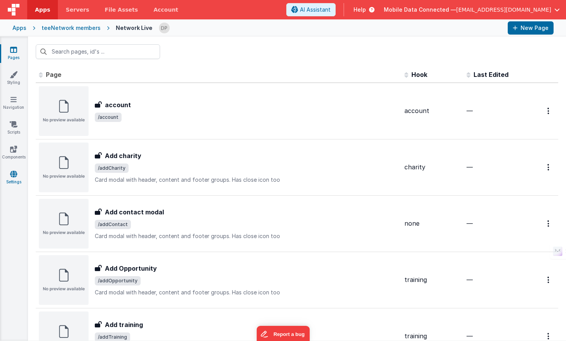
click at [14, 170] on icon at bounding box center [13, 174] width 7 height 8
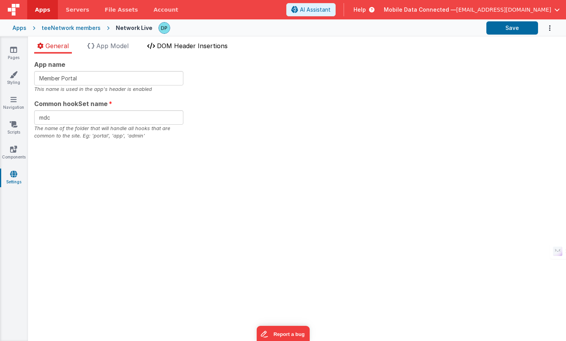
click at [172, 44] on span "DOM Header Insertions" at bounding box center [192, 46] width 71 height 8
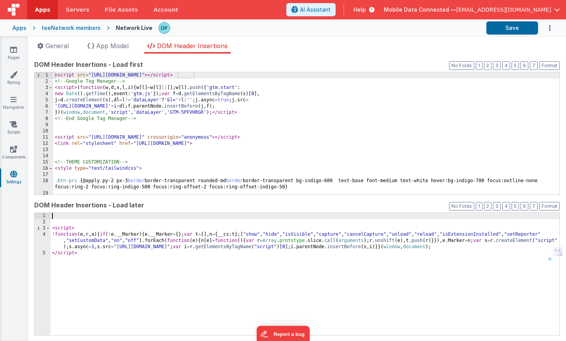
click at [78, 218] on div "< script > ! function ( e , r , a ) { if ( ! e . __Marker ) { e . __Marker = { …" at bounding box center [305, 280] width 509 height 135
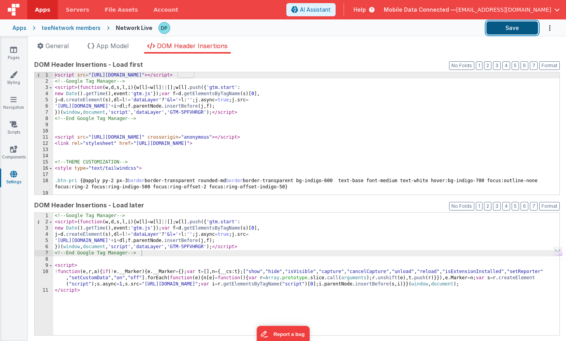
click at [508, 30] on button "Save" at bounding box center [513, 27] width 52 height 13
click at [17, 49] on icon at bounding box center [13, 50] width 7 height 8
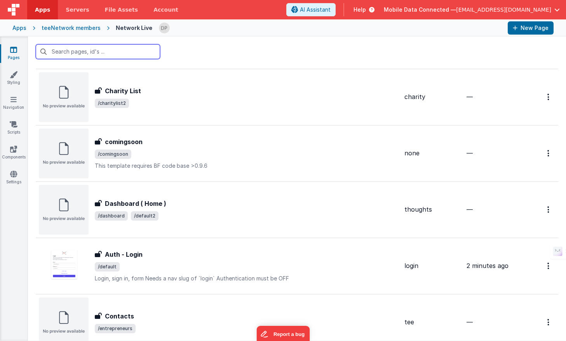
scroll to position [414, 0]
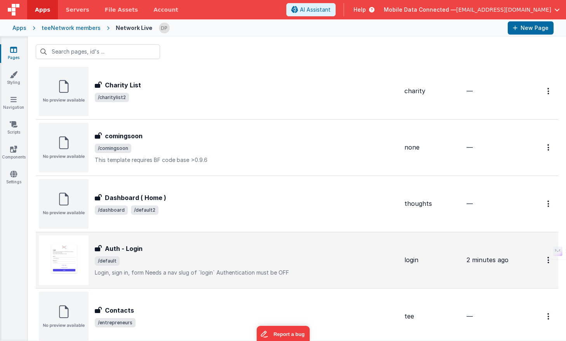
click at [288, 244] on div "Auth - Login" at bounding box center [247, 248] width 304 height 9
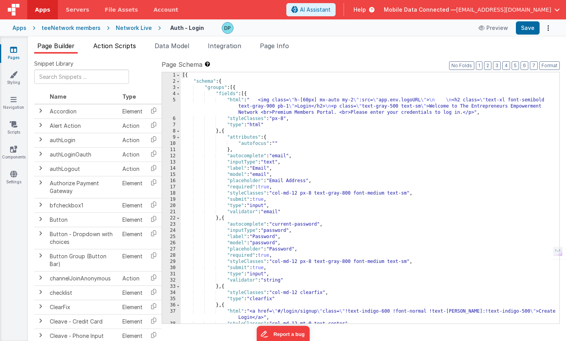
click at [119, 47] on span "Action Scripts" at bounding box center [114, 46] width 43 height 8
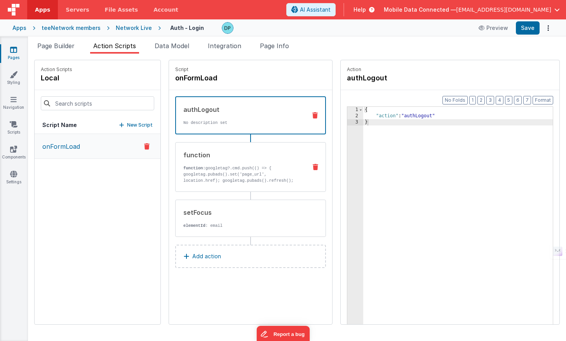
click at [275, 181] on p "function: googletag?.cmd.push(() => { googletag.pubads().set('page_url', locati…" at bounding box center [241, 177] width 117 height 25
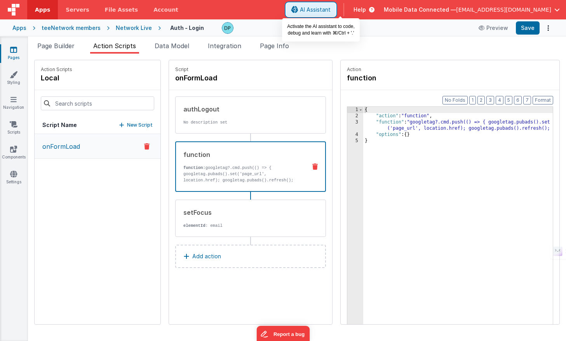
click at [331, 10] on span "AI Assistant" at bounding box center [315, 10] width 31 height 8
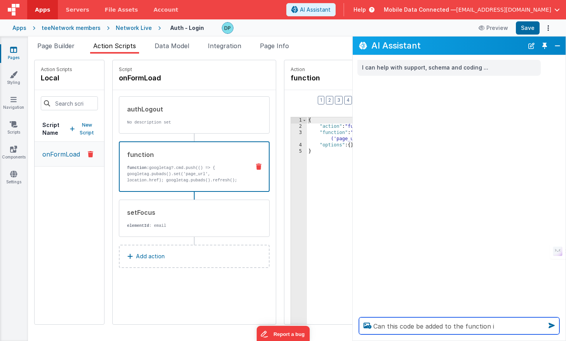
click at [413, 327] on textarea "Can this code be added to the function i" at bounding box center [459, 326] width 201 height 17
paste textarea "<!-- Google Tag Manager (noscript) --> <noscript><iframe src="https://www.googl…"
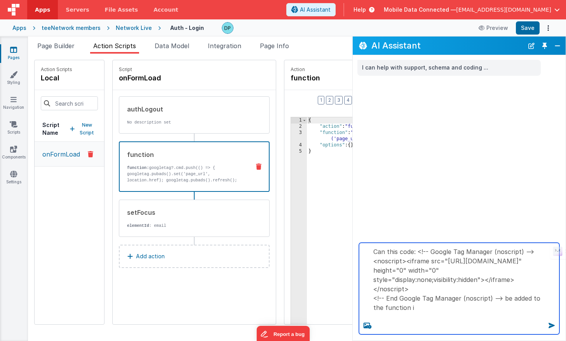
scroll to position [1, 0]
click at [429, 327] on textarea "Can this code: <!-- Google Tag Manager (noscript) --> <noscript><iframe src="ht…" at bounding box center [459, 289] width 201 height 92
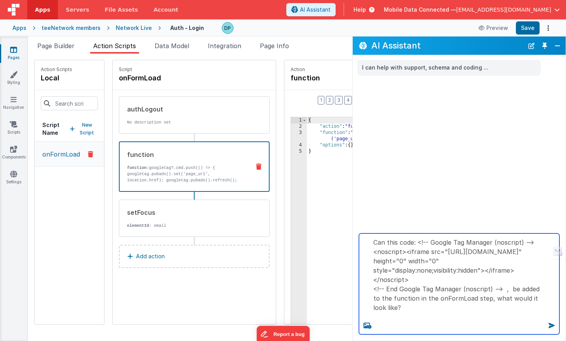
type textarea "Can this code: <!-- Google Tag Manager (noscript) --> <noscript><iframe src="ht…"
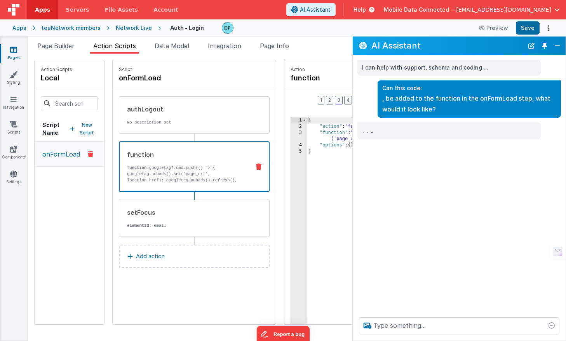
scroll to position [0, 0]
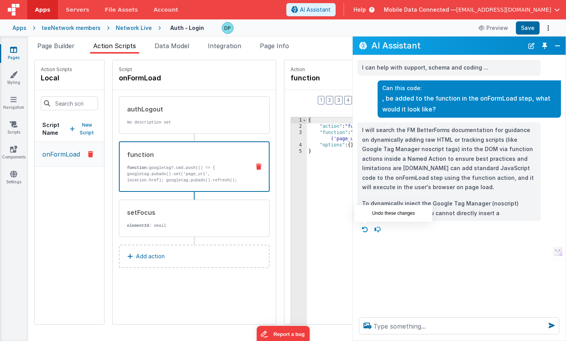
click at [365, 231] on icon at bounding box center [365, 230] width 12 height 12
type textarea "Can this code: <!-- Google Tag Manager (noscript) --> <noscript><iframe src="ht…"
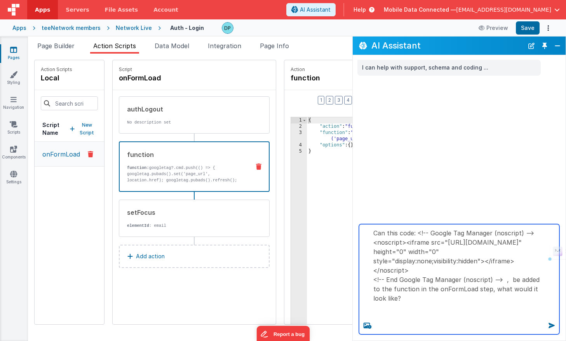
drag, startPoint x: 389, startPoint y: 253, endPoint x: 433, endPoint y: 259, distance: 44.0
click at [433, 259] on textarea "Can this code: <!-- Google Tag Manager (noscript) --> <noscript><iframe src="ht…" at bounding box center [459, 279] width 201 height 110
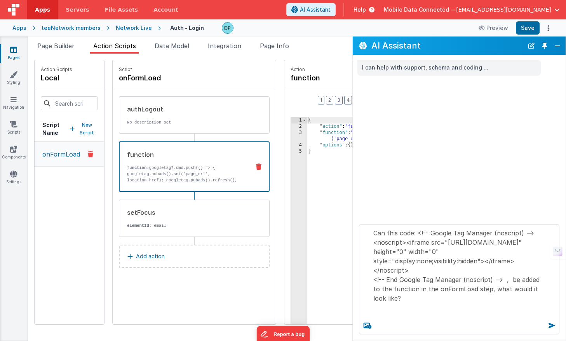
click at [329, 185] on div "{ "action" : "function" , "function" : "googletag?.cmd.push(() => { googletag.p…" at bounding box center [413, 244] width 213 height 254
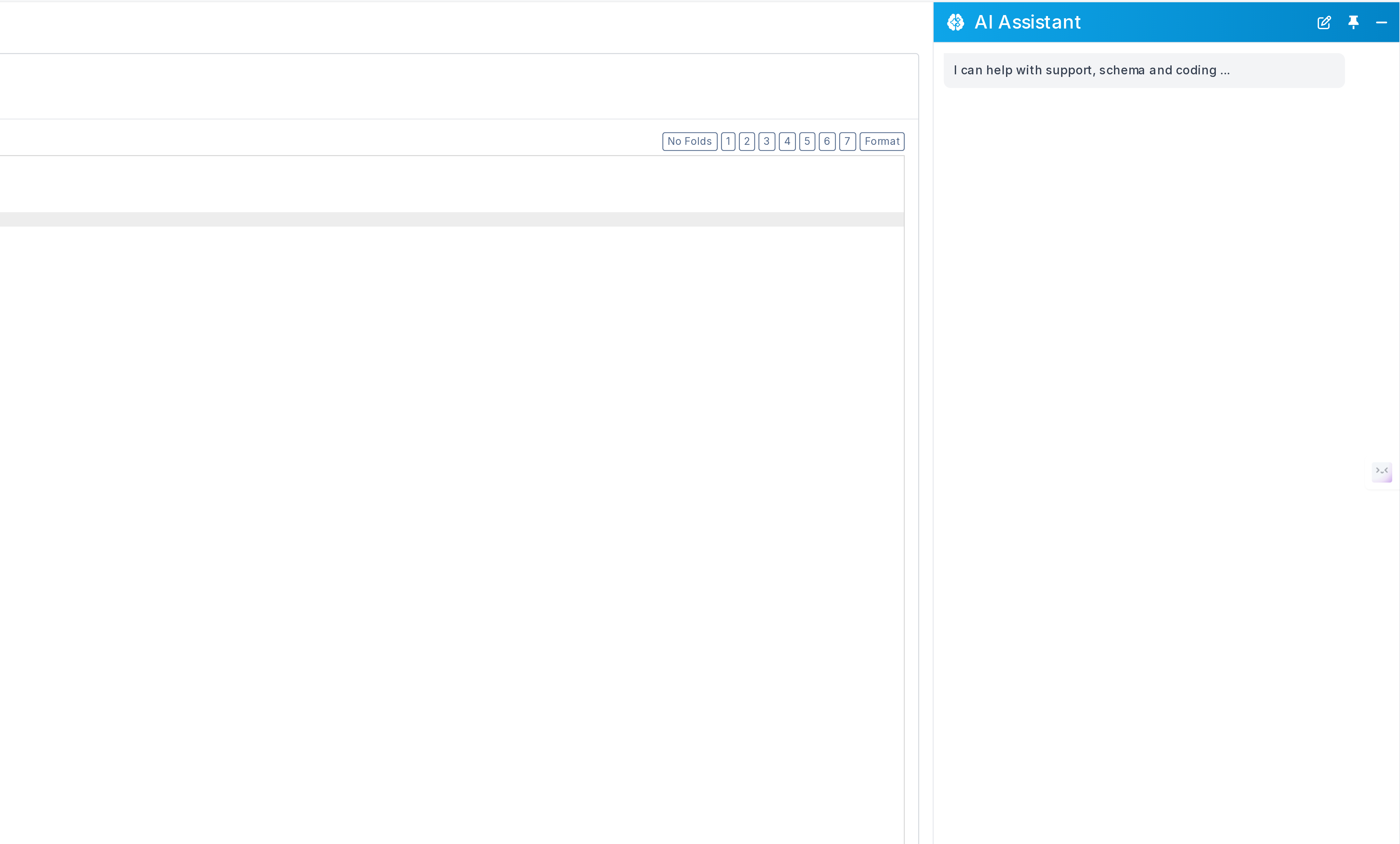
click at [419, 134] on div "{ "action" : "function" , "function" : "googletag?.cmd.push(() => { googletag.p…" at bounding box center [765, 474] width 931 height 772
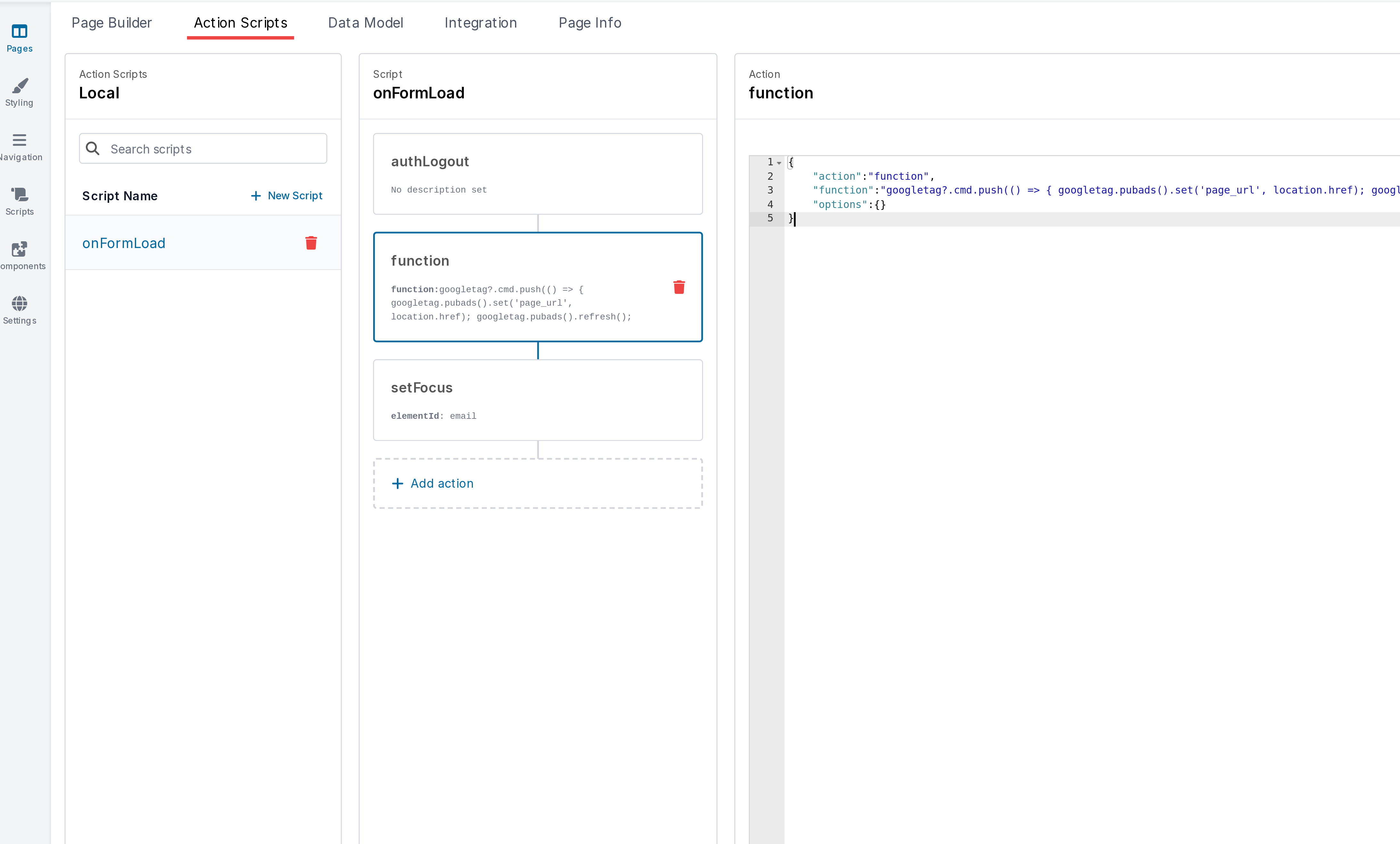
click at [352, 106] on div "{ "action" : "function" , "function" : "googletag?.cmd.push(() => { googletag.p…" at bounding box center [765, 474] width 931 height 772
click at [48, 37] on span "Page Builder" at bounding box center [45, 38] width 30 height 7
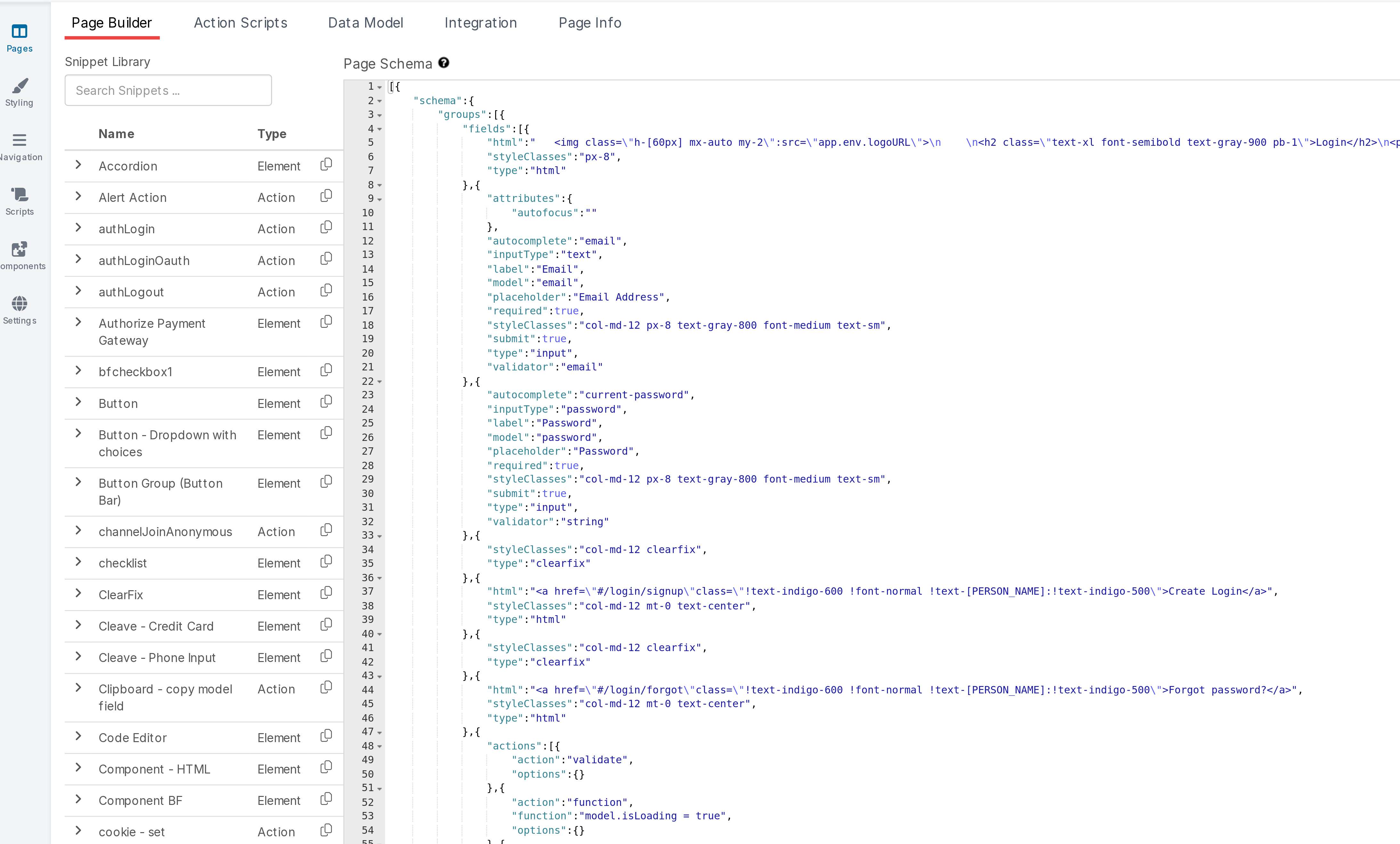
click at [12, 44] on link "Pages" at bounding box center [12, 45] width 23 height 13
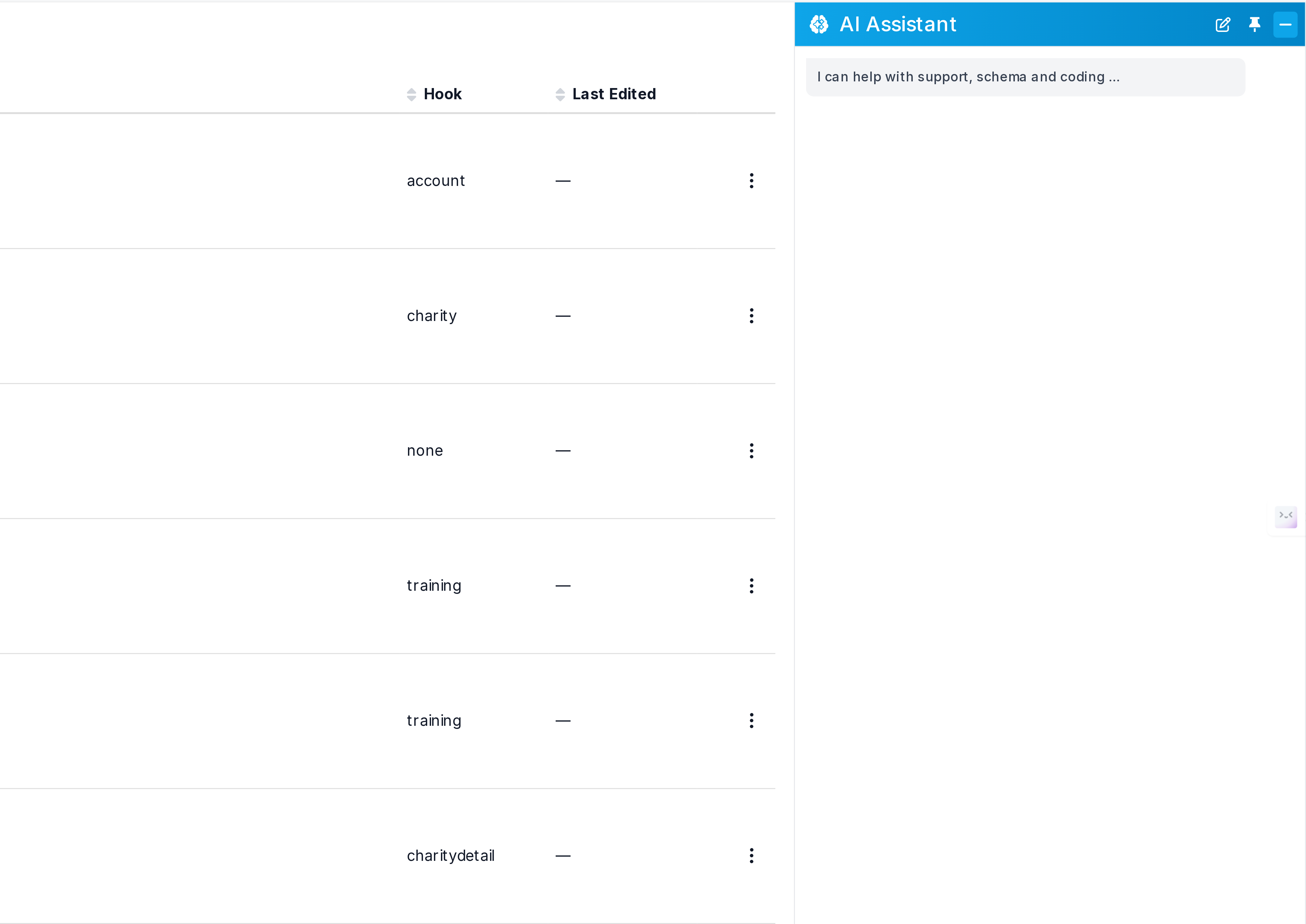
click at [458, 39] on button "Close" at bounding box center [1299, 41] width 9 height 10
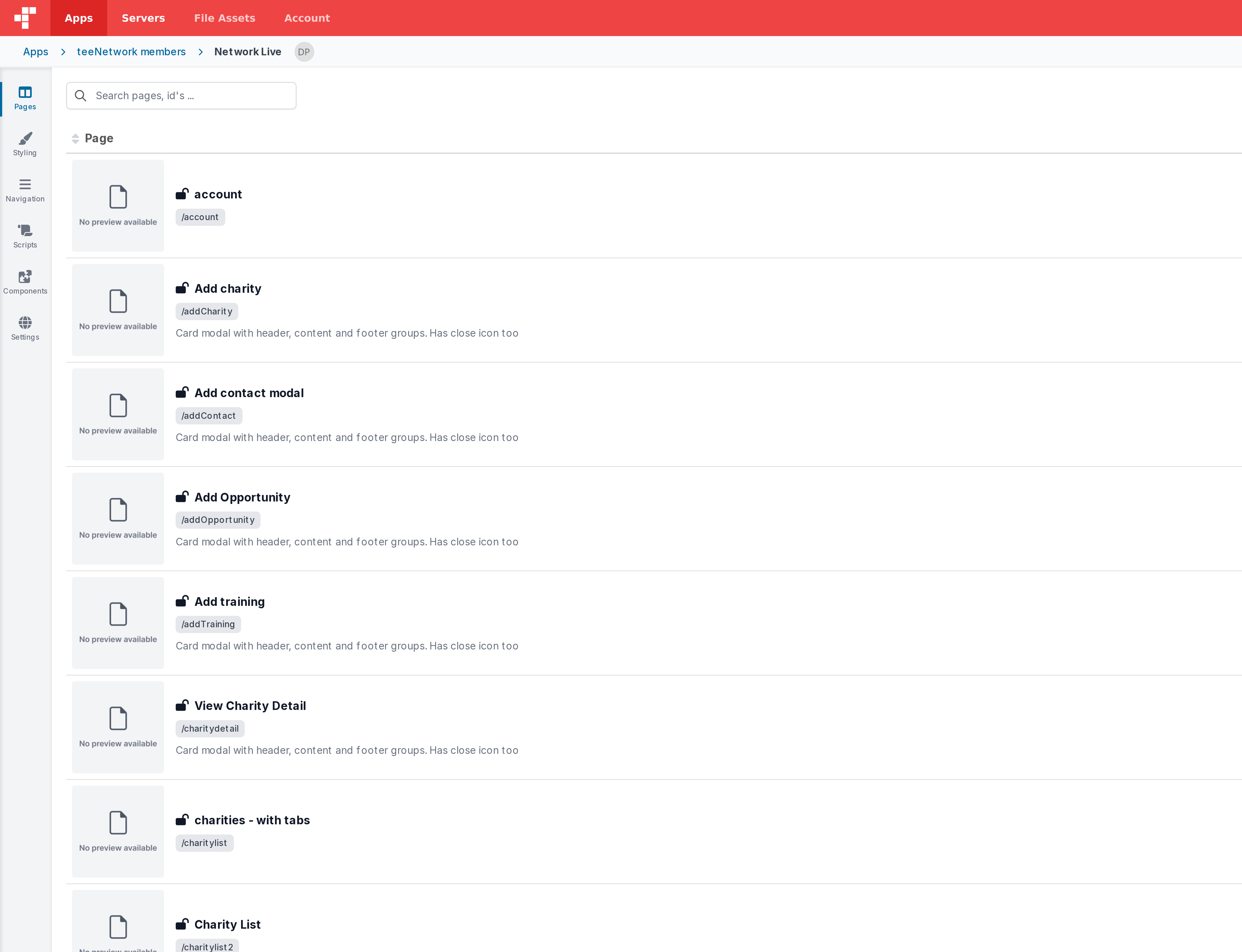
click at [47, 6] on span "Servers" at bounding box center [54, 7] width 16 height 6
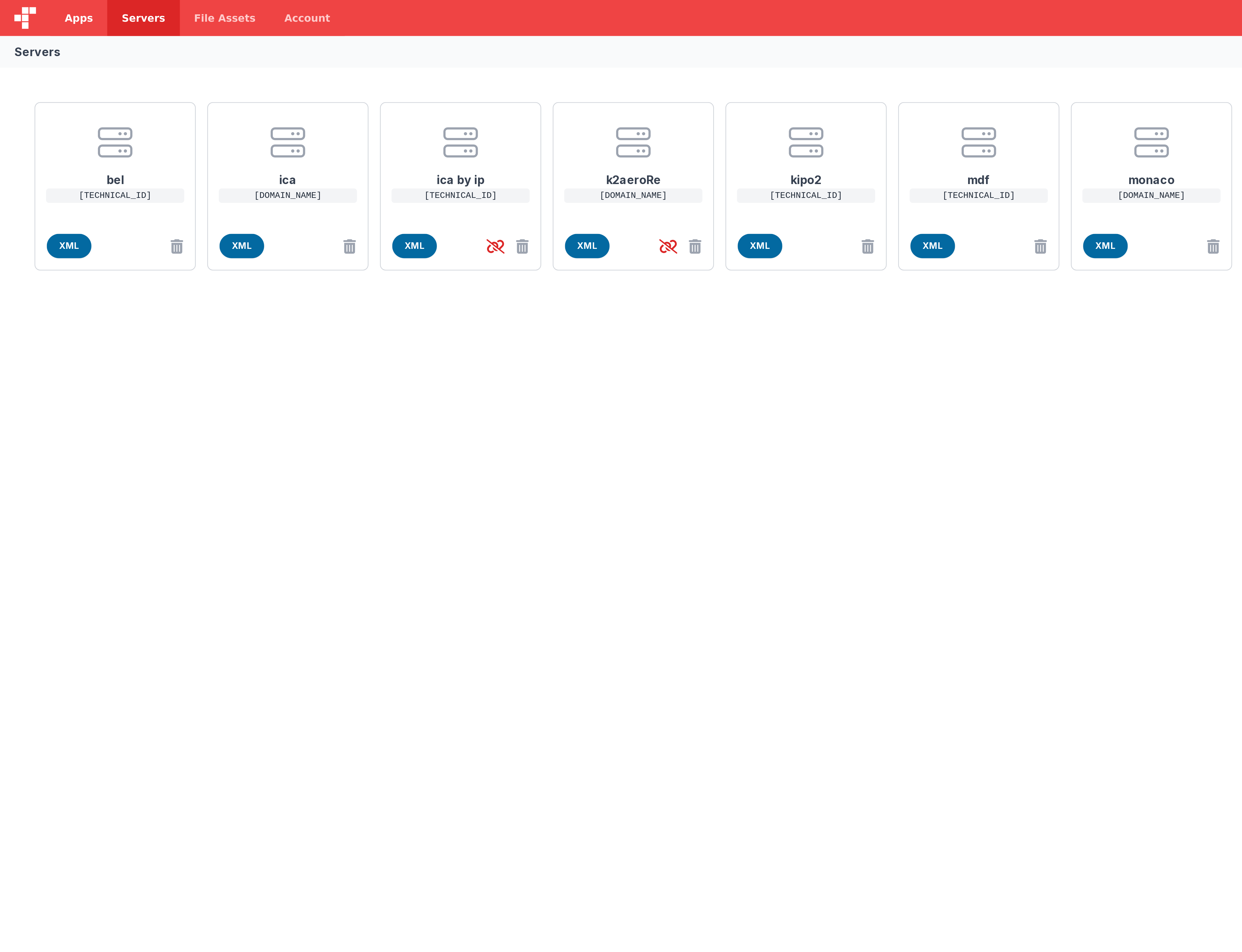
click at [30, 3] on link "Apps" at bounding box center [29, 6] width 22 height 13
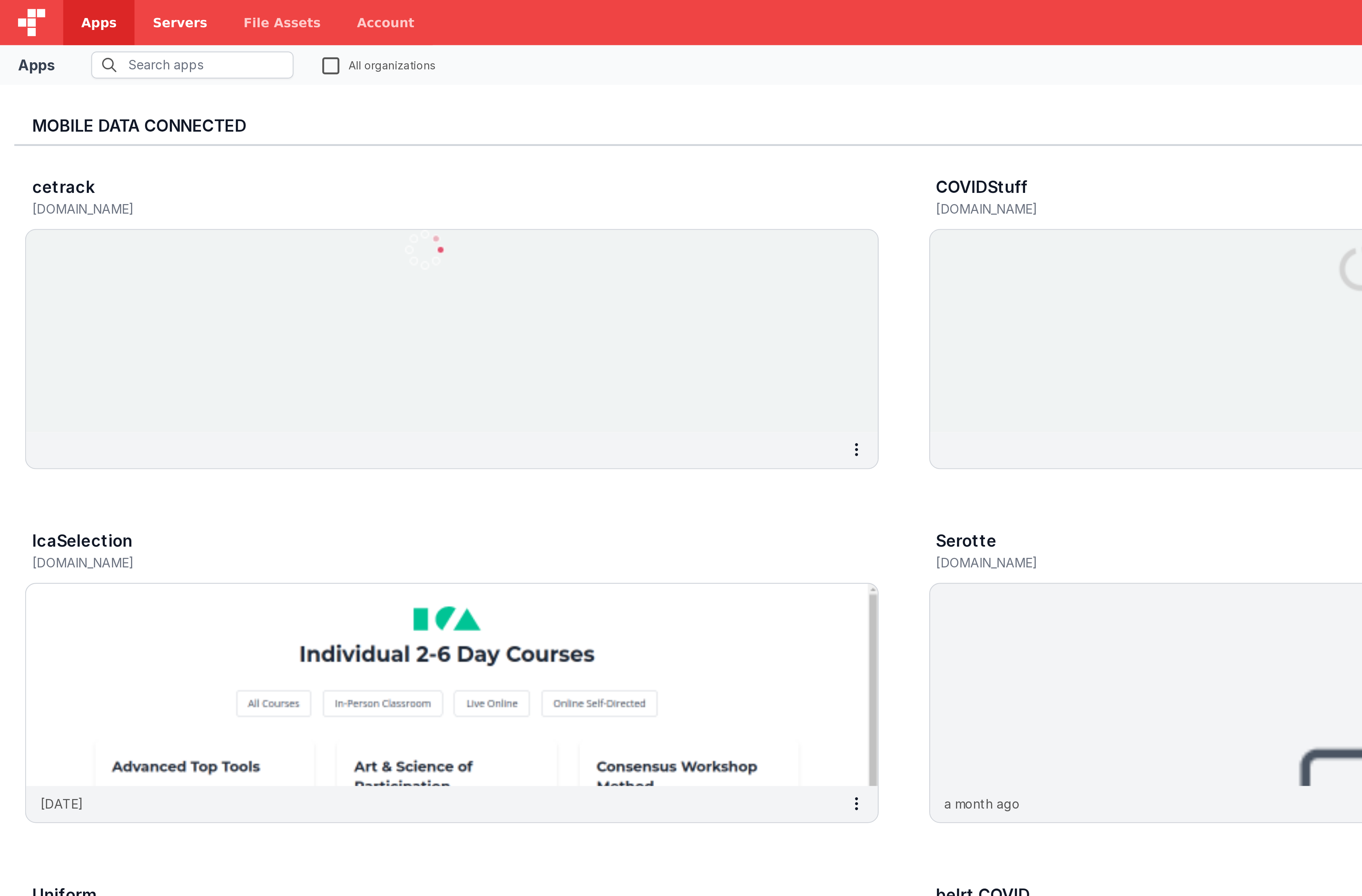
click at [64, 8] on span "Servers" at bounding box center [67, 9] width 20 height 7
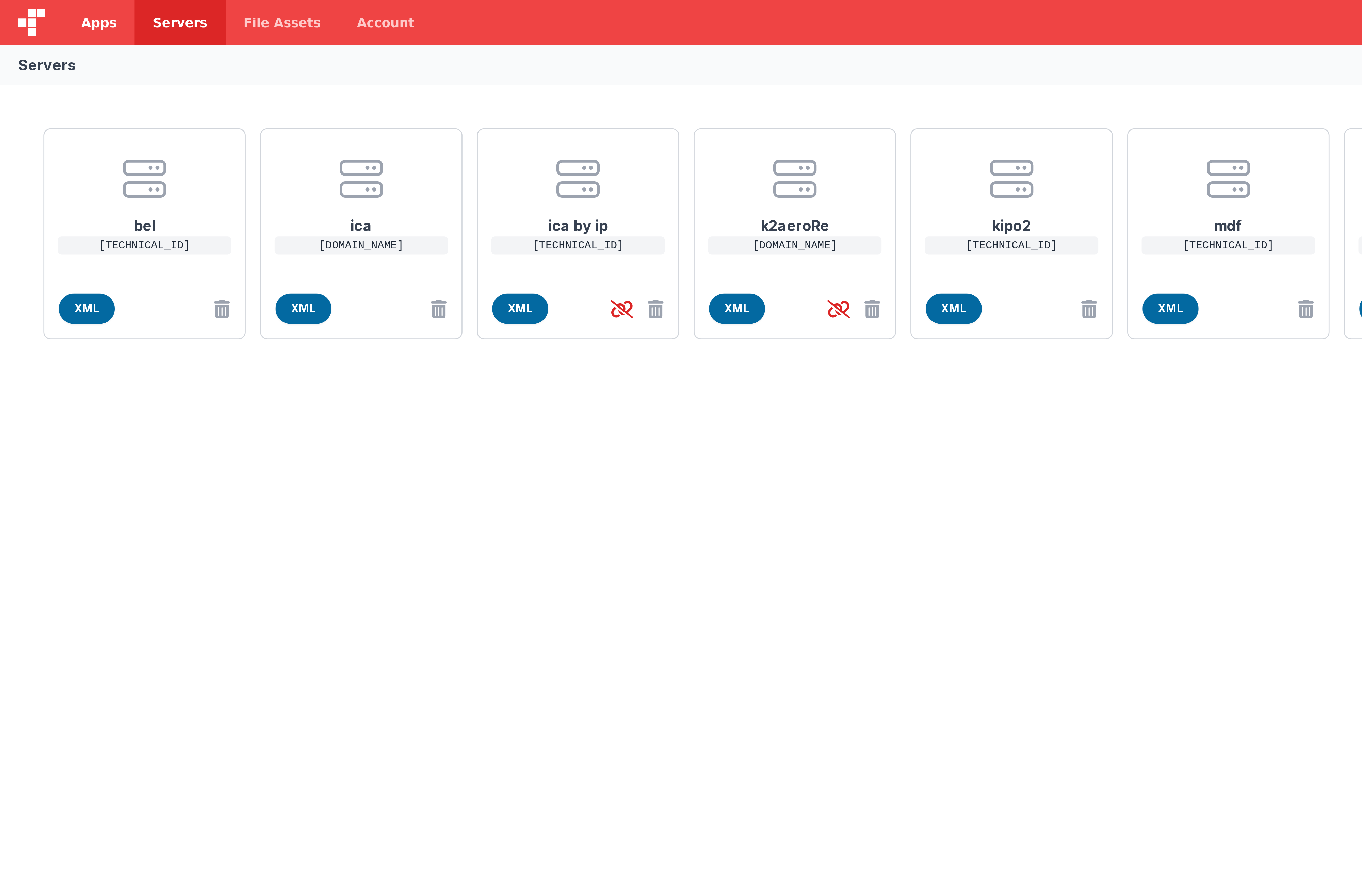
click at [34, 9] on span "Apps" at bounding box center [37, 9] width 13 height 7
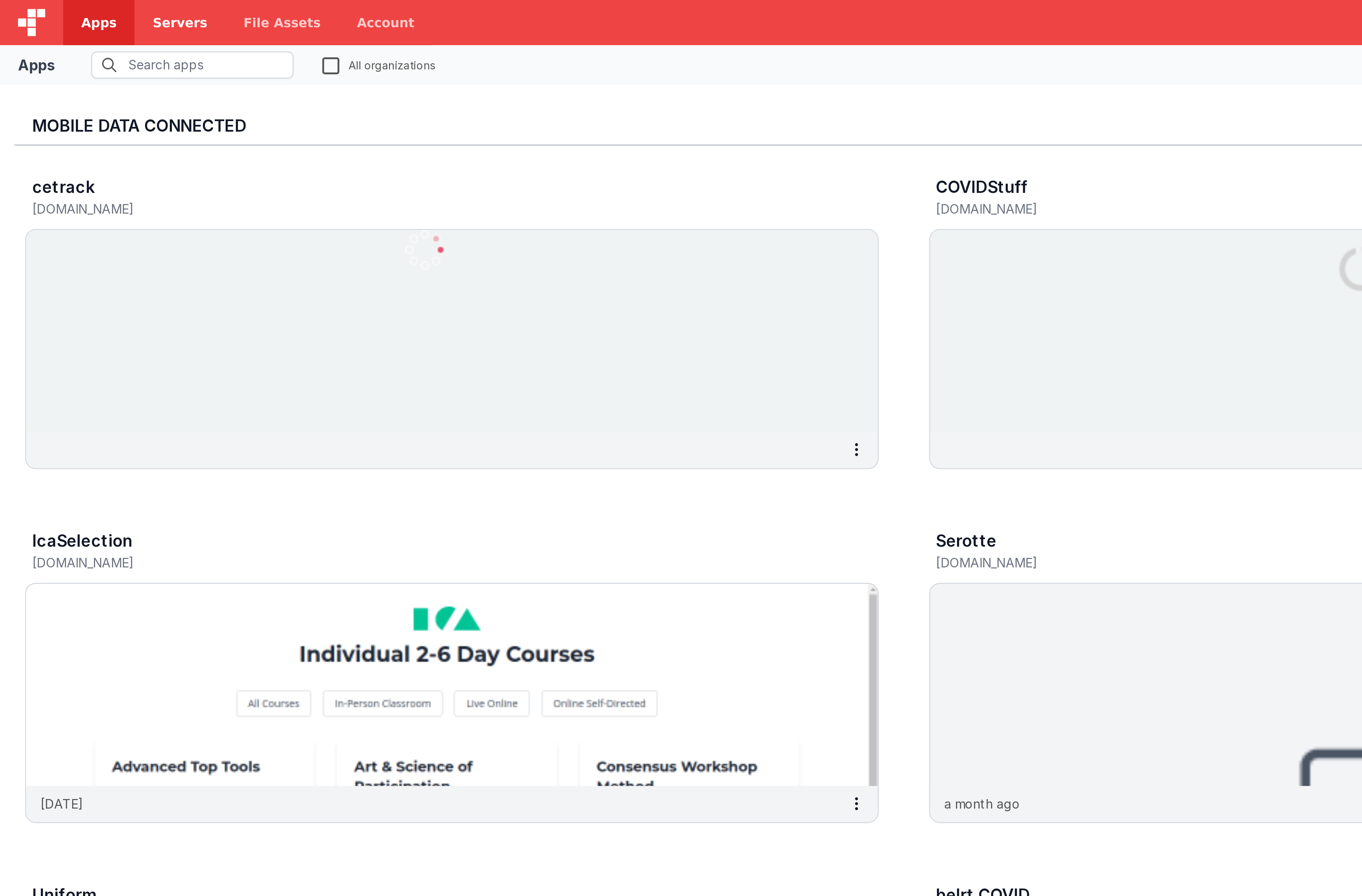
click at [69, 10] on span "Servers" at bounding box center [67, 9] width 20 height 7
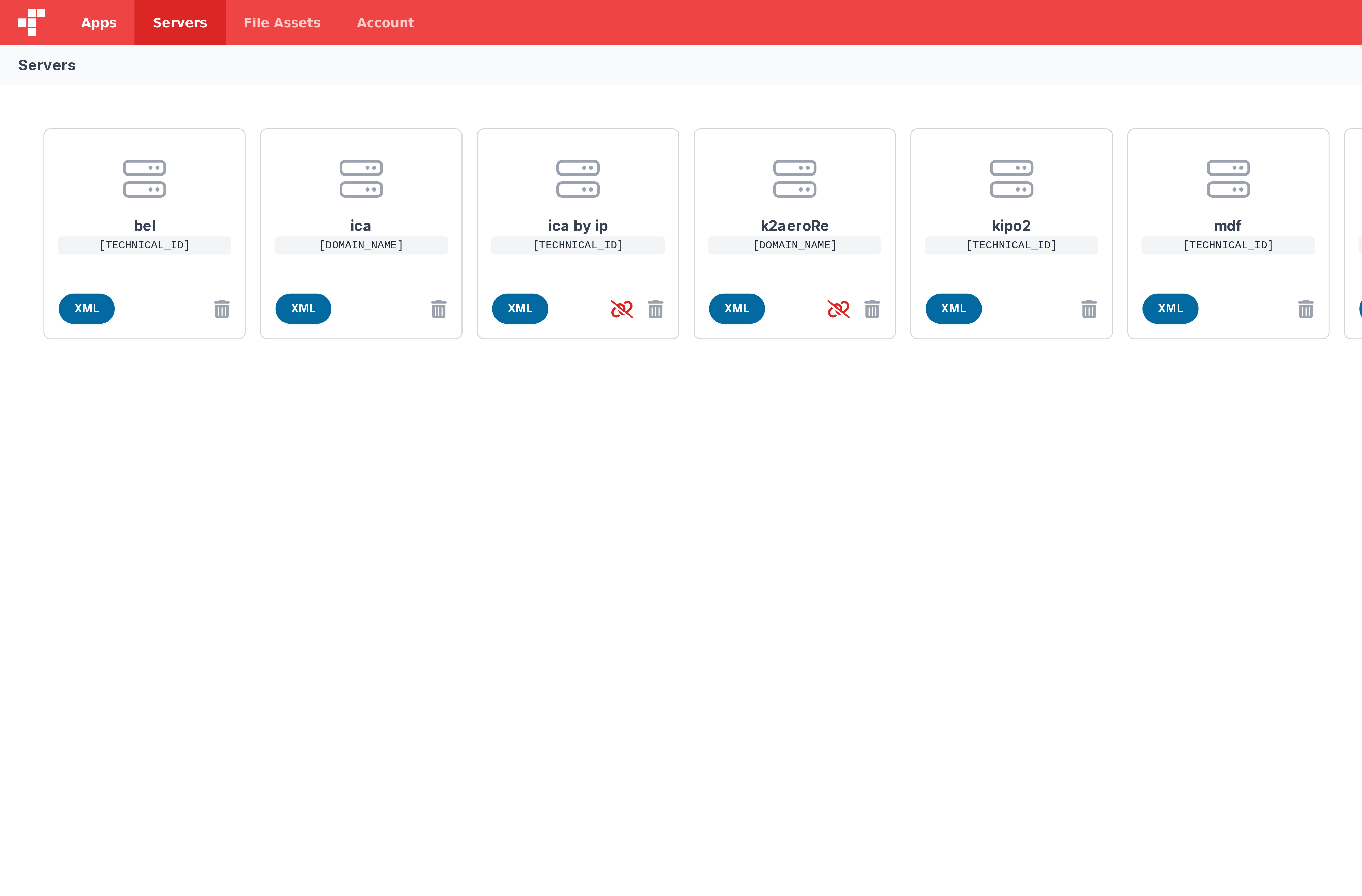
click at [38, 7] on span "Apps" at bounding box center [37, 9] width 13 height 7
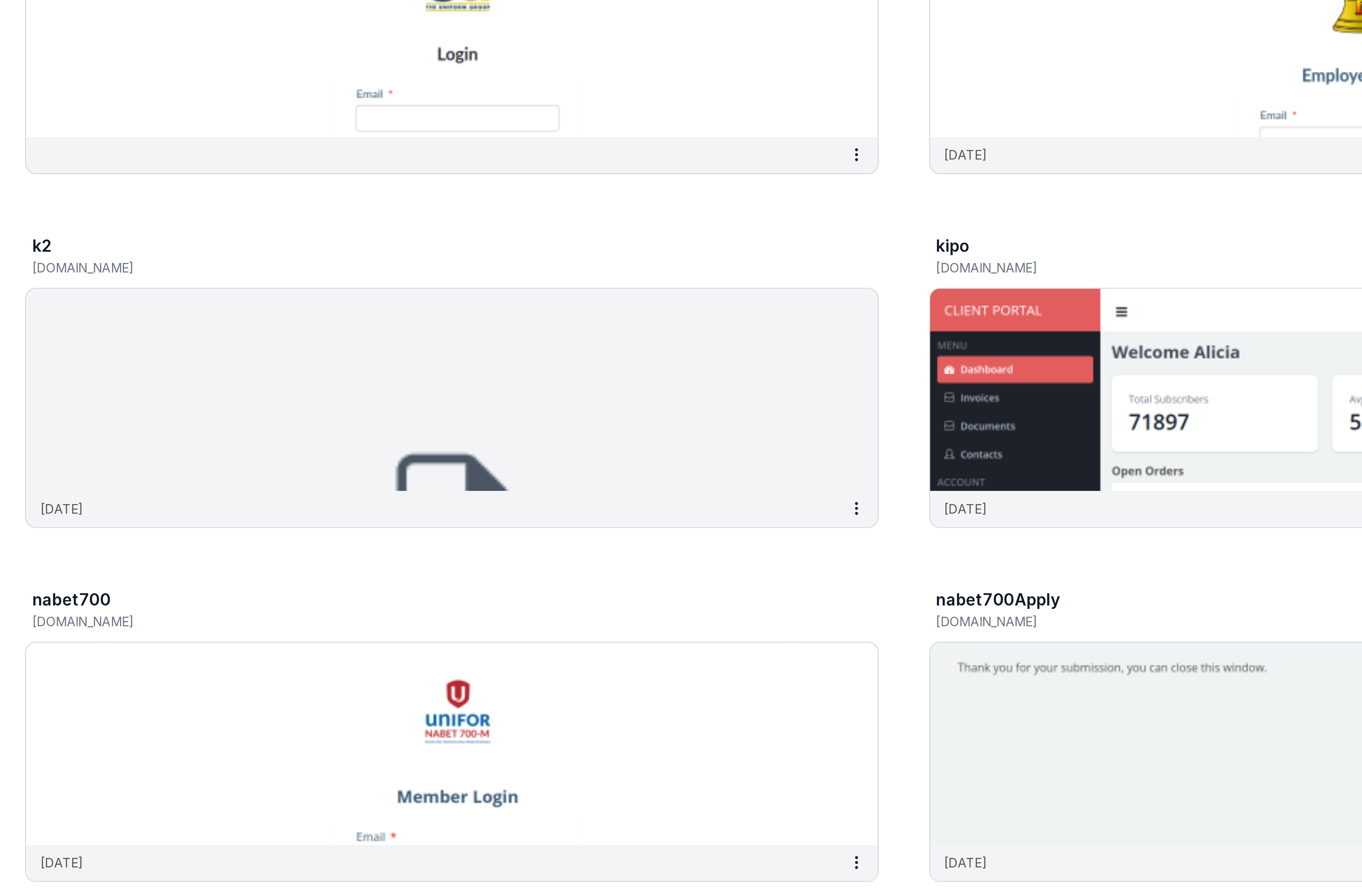
scroll to position [108, 0]
